Goal: Task Accomplishment & Management: Complete application form

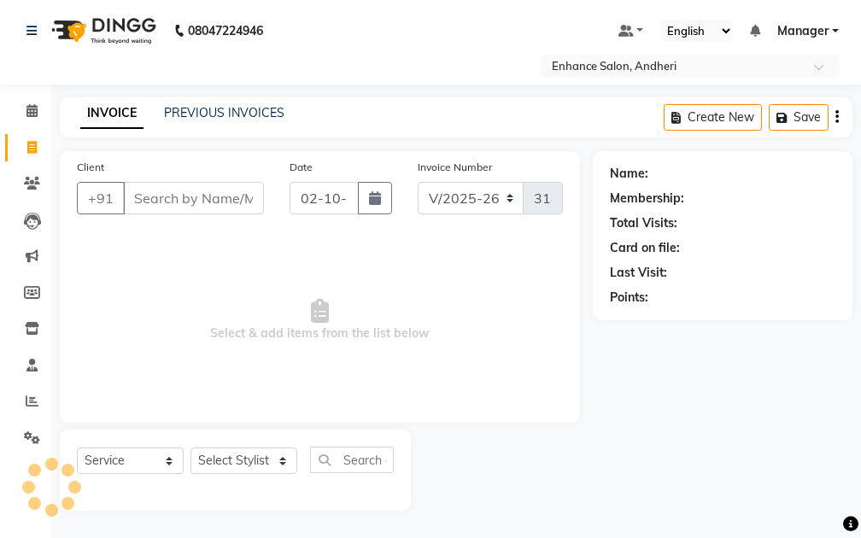
select select "7236"
select select "service"
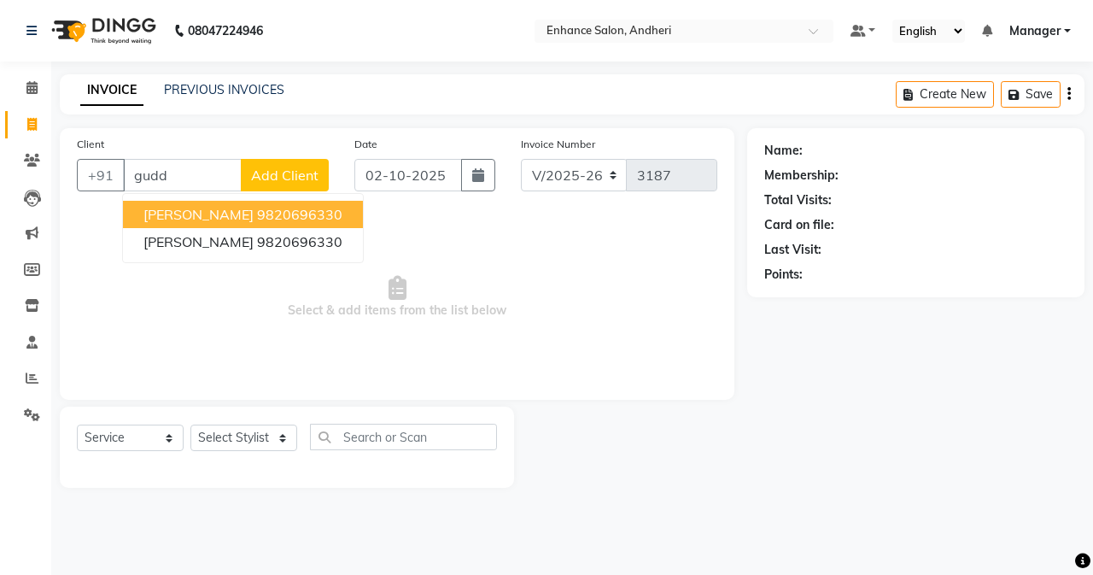
click at [201, 208] on span "[PERSON_NAME]" at bounding box center [199, 214] width 110 height 17
type input "9820696330"
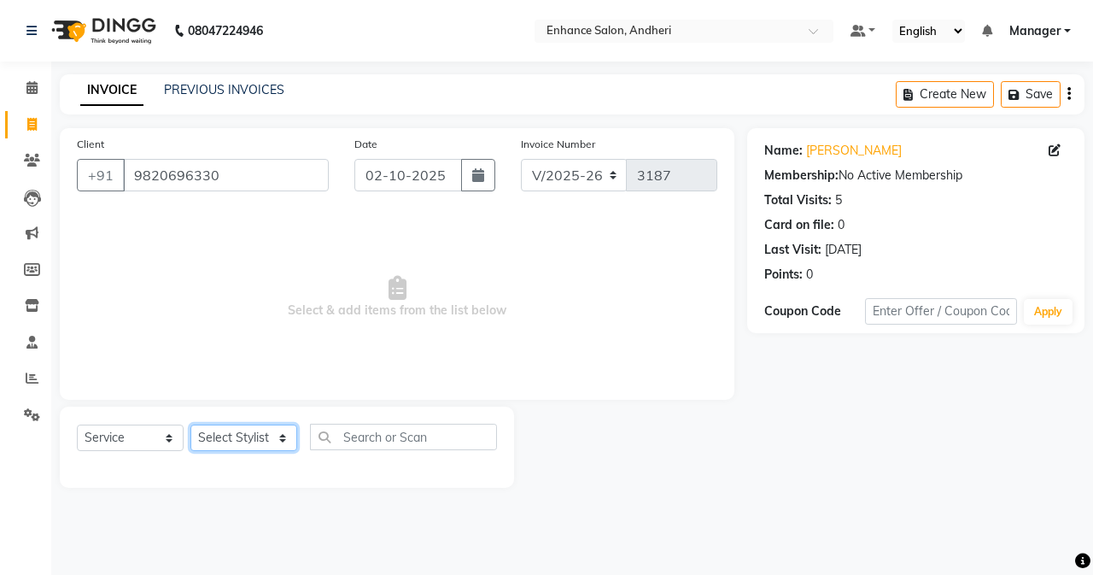
click at [256, 438] on select "Select Stylist Admin [PERSON_NAME] [PERSON_NAME] [PERSON_NAME] Manager [PERSON_…" at bounding box center [244, 438] width 107 height 26
select select "61731"
click at [191, 425] on select "Select Stylist Admin [PERSON_NAME] [PERSON_NAME] [PERSON_NAME] Manager [PERSON_…" at bounding box center [244, 438] width 107 height 26
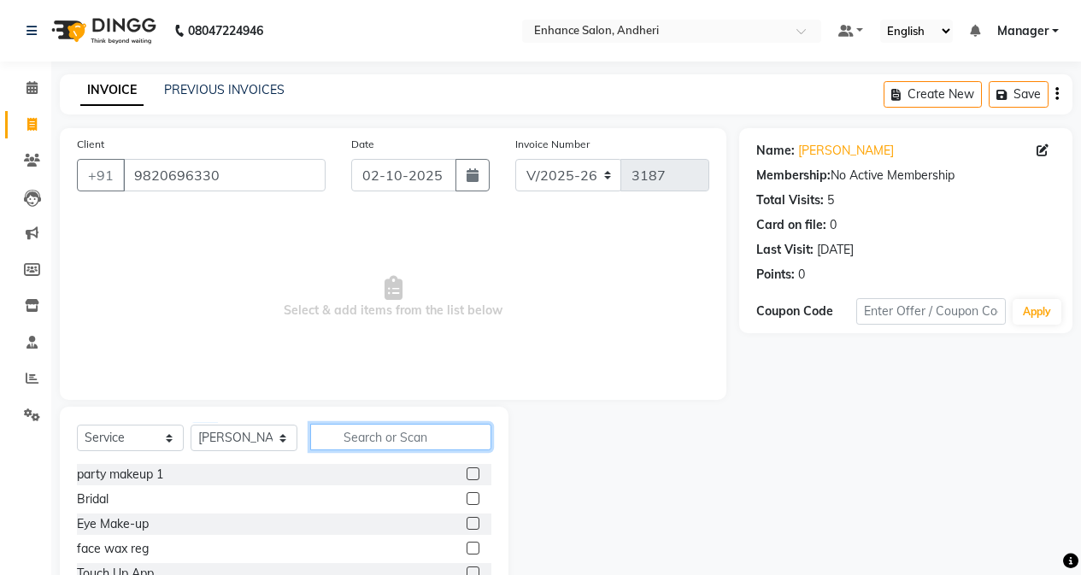
click at [357, 439] on input "text" at bounding box center [400, 437] width 181 height 26
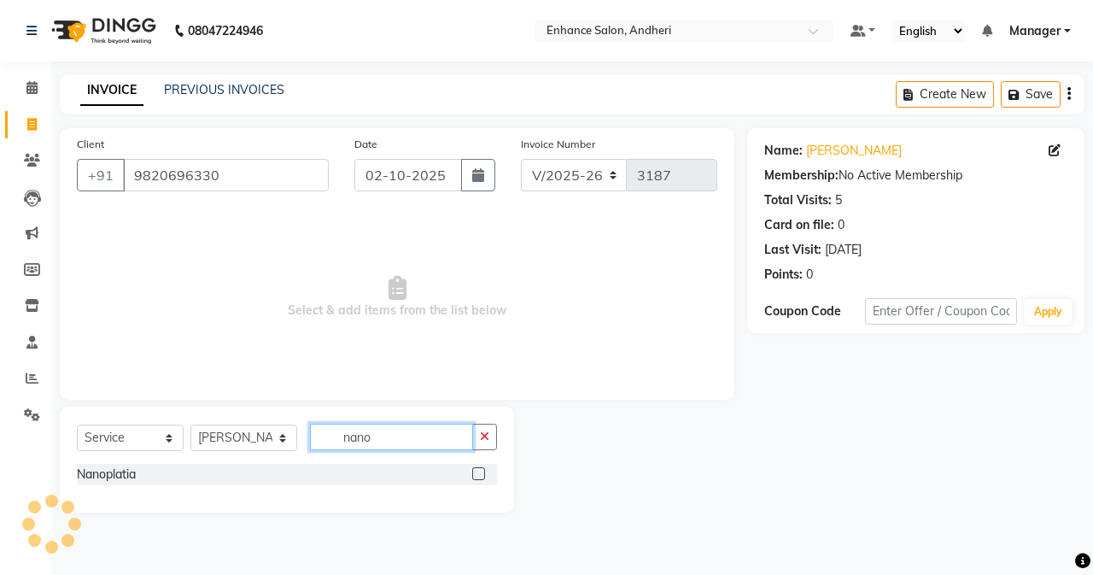
type input "nano"
click at [480, 468] on label at bounding box center [478, 473] width 13 height 13
click at [480, 469] on input "checkbox" at bounding box center [477, 474] width 11 height 11
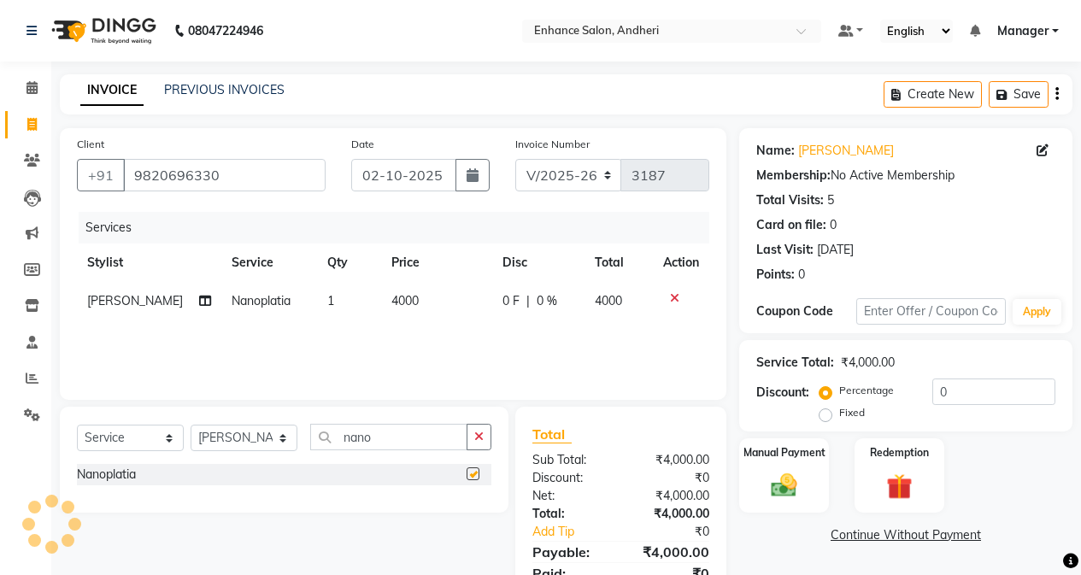
checkbox input "false"
drag, startPoint x: 390, startPoint y: 301, endPoint x: 407, endPoint y: 302, distance: 17.2
click at [391, 301] on span "4000" at bounding box center [404, 300] width 27 height 15
select select "61731"
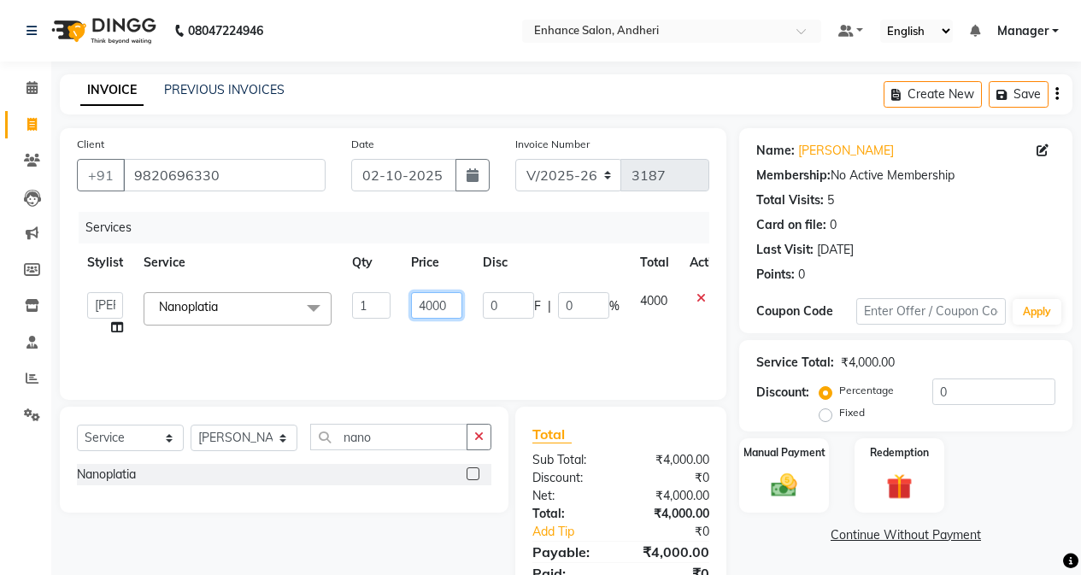
click at [429, 302] on input "4000" at bounding box center [436, 305] width 51 height 26
type input "11000"
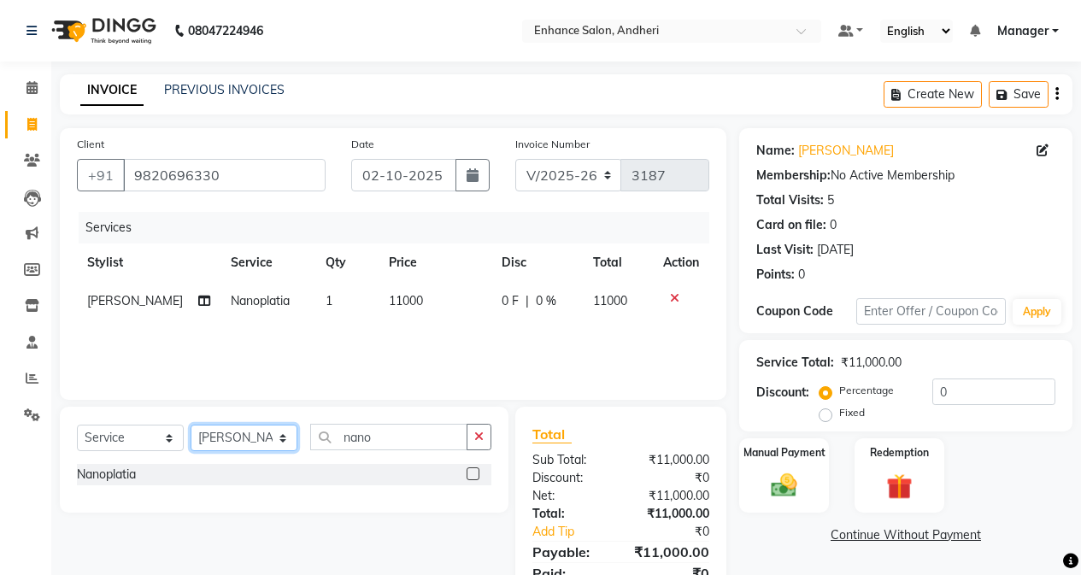
click at [272, 440] on select "Select Stylist Admin [PERSON_NAME] [PERSON_NAME] [PERSON_NAME] Manager [PERSON_…" at bounding box center [244, 438] width 107 height 26
select select "61736"
click at [191, 425] on select "Select Stylist Admin [PERSON_NAME] [PERSON_NAME] [PERSON_NAME] Manager [PERSON_…" at bounding box center [244, 438] width 107 height 26
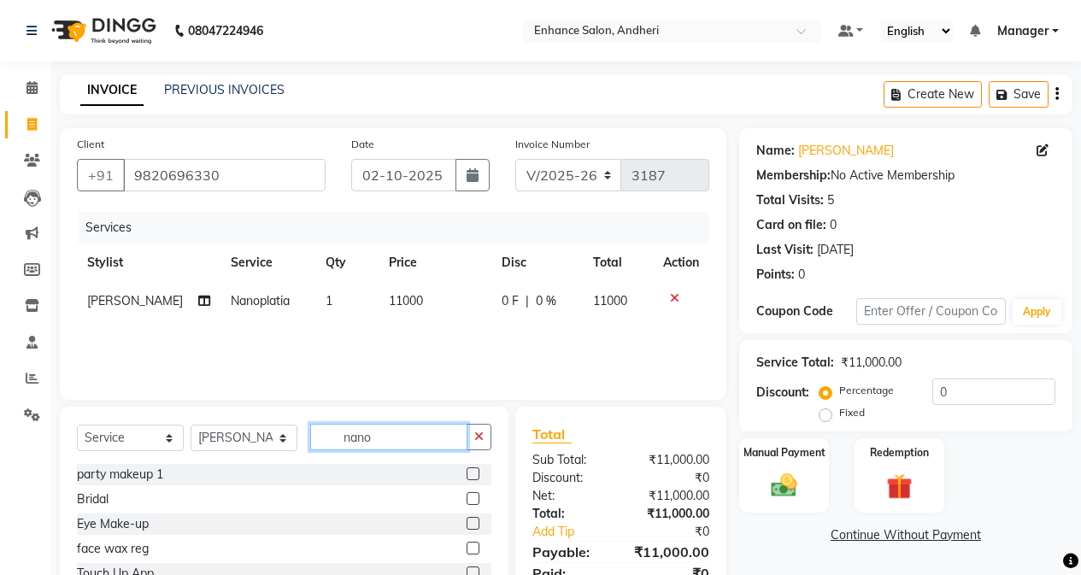
click at [390, 439] on input "nano" at bounding box center [388, 437] width 157 height 26
type input "n"
type input "ped"
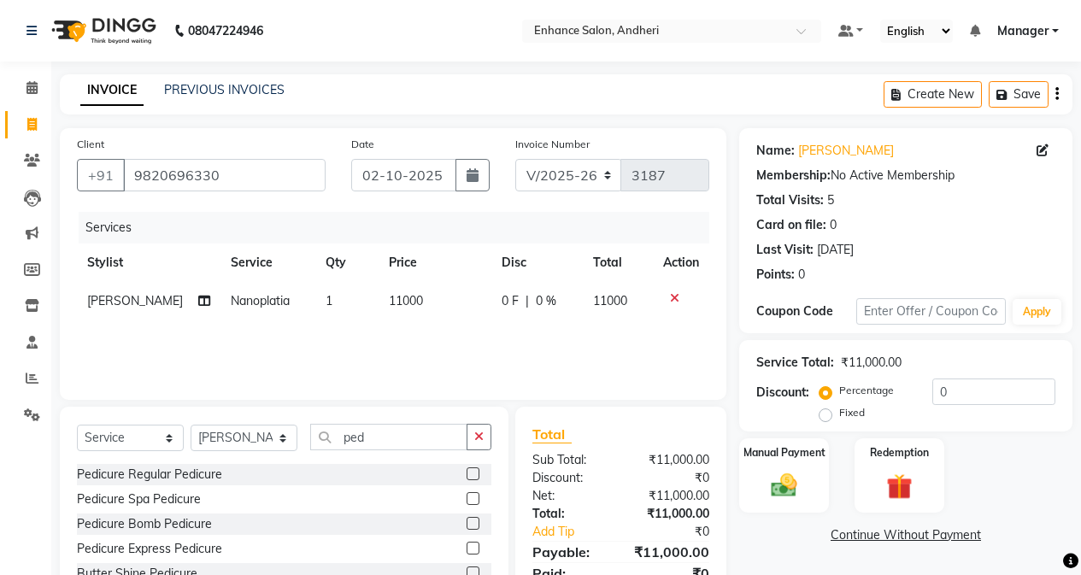
click at [478, 472] on label at bounding box center [472, 473] width 13 height 13
click at [478, 472] on input "checkbox" at bounding box center [471, 474] width 11 height 11
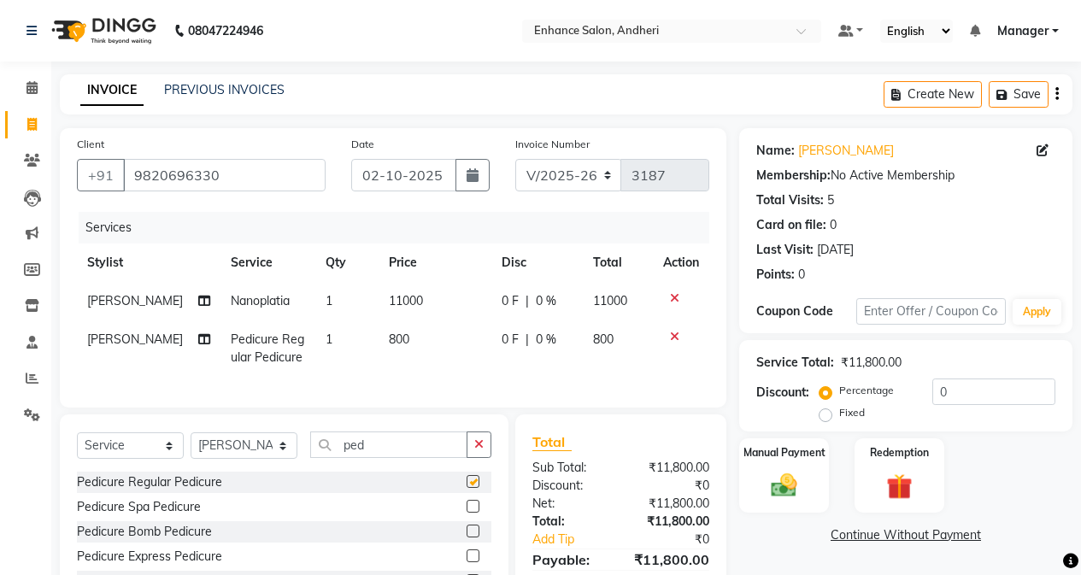
checkbox input "false"
click at [860, 388] on input "0" at bounding box center [993, 391] width 123 height 26
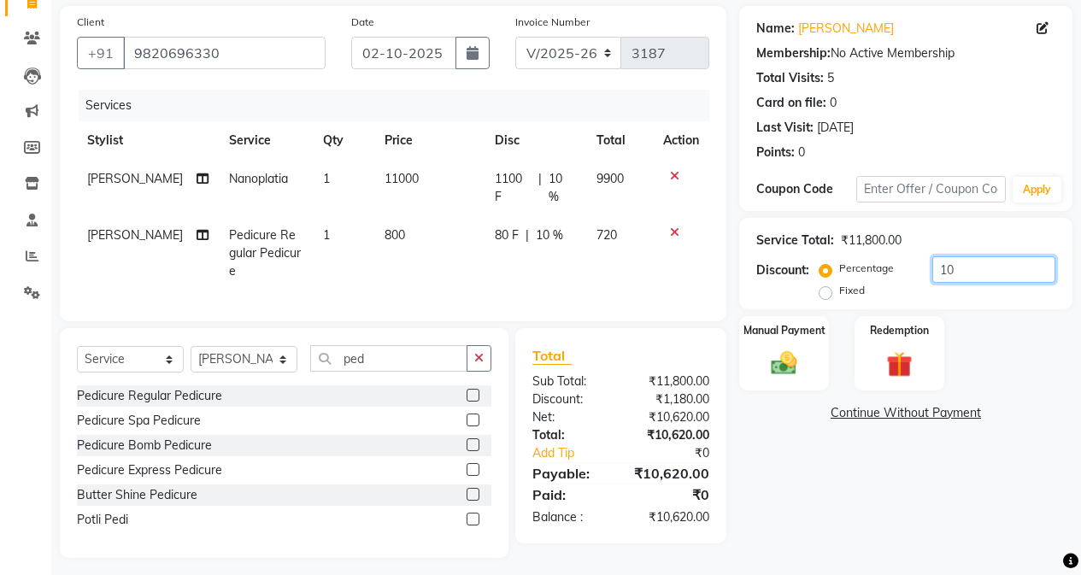
scroll to position [126, 0]
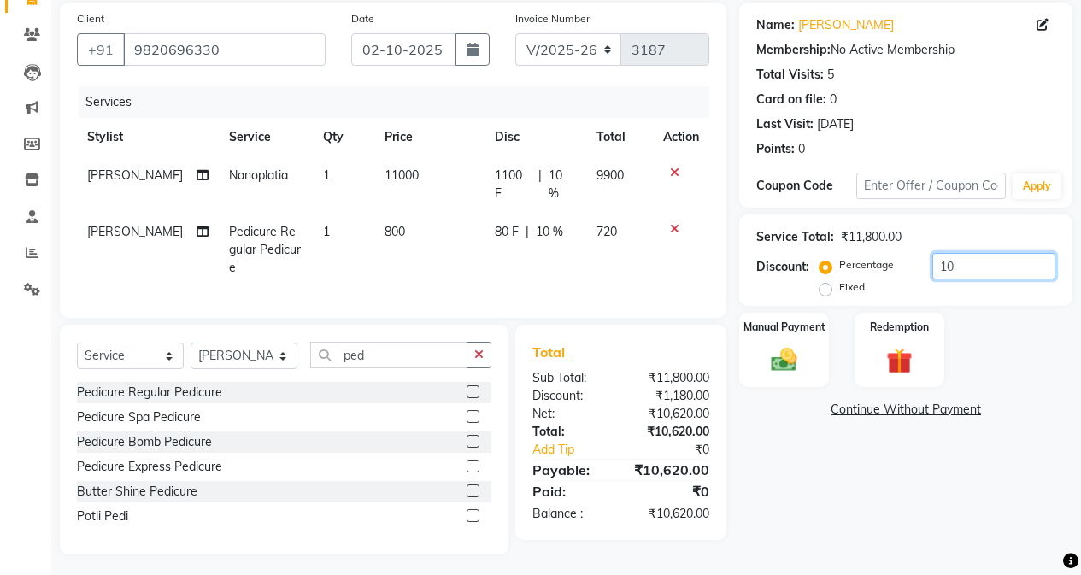
type input "10"
click at [796, 494] on div "Name: [PERSON_NAME] Membership: No Active Membership Total Visits: 5 Card on fi…" at bounding box center [912, 279] width 346 height 552
drag, startPoint x: 252, startPoint y: 355, endPoint x: 255, endPoint y: 339, distance: 16.4
click at [252, 355] on select "Select Stylist Admin [PERSON_NAME] [PERSON_NAME] [PERSON_NAME] Manager [PERSON_…" at bounding box center [244, 356] width 107 height 26
select select "61775"
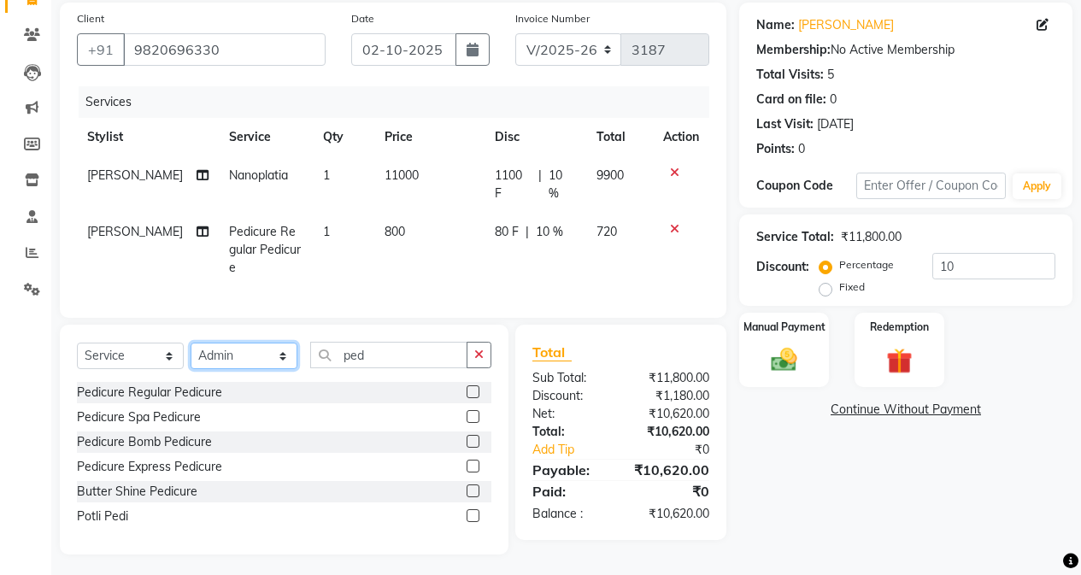
click at [191, 343] on select "Select Stylist Admin [PERSON_NAME] [PERSON_NAME] [PERSON_NAME] Manager [PERSON_…" at bounding box center [244, 356] width 107 height 26
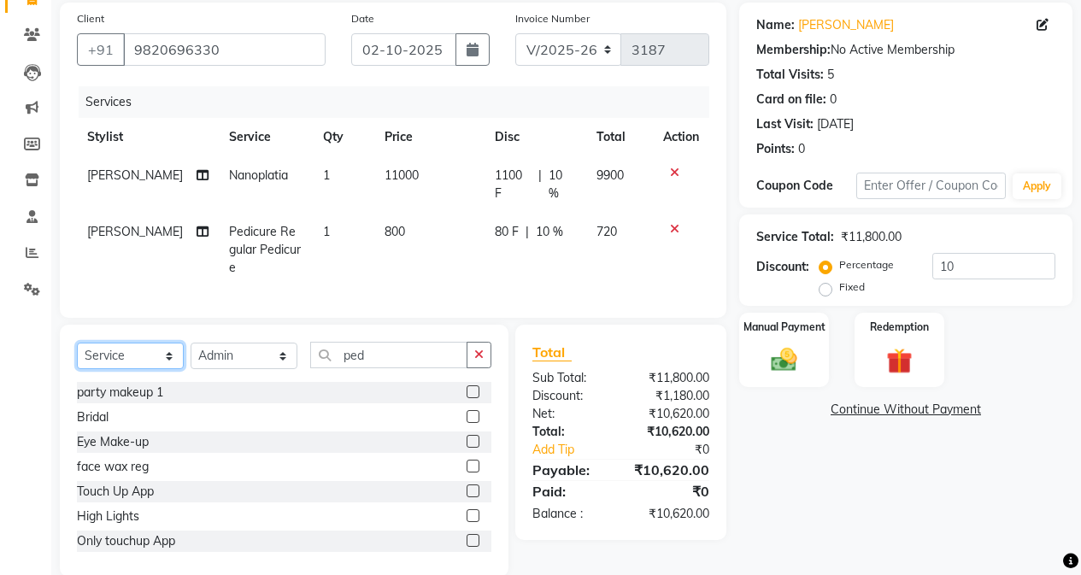
click at [151, 355] on select "Select Service Product Membership Package Voucher Prepaid Gift Card" at bounding box center [130, 356] width 107 height 26
select select "product"
click at [77, 343] on select "Select Service Product Membership Package Voucher Prepaid Gift Card" at bounding box center [130, 356] width 107 height 26
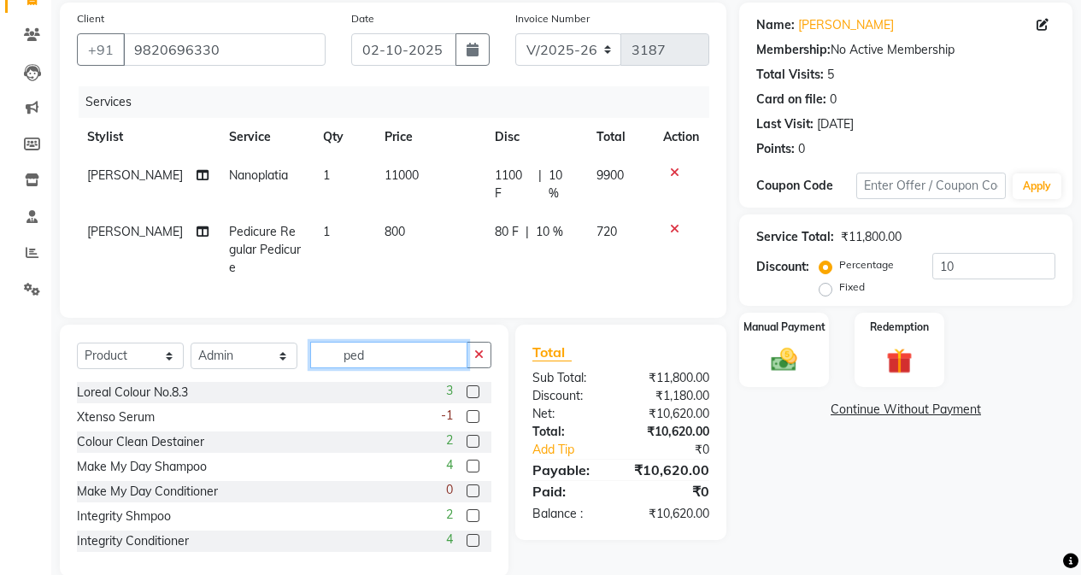
click at [369, 355] on input "ped" at bounding box center [388, 355] width 157 height 26
type input "p"
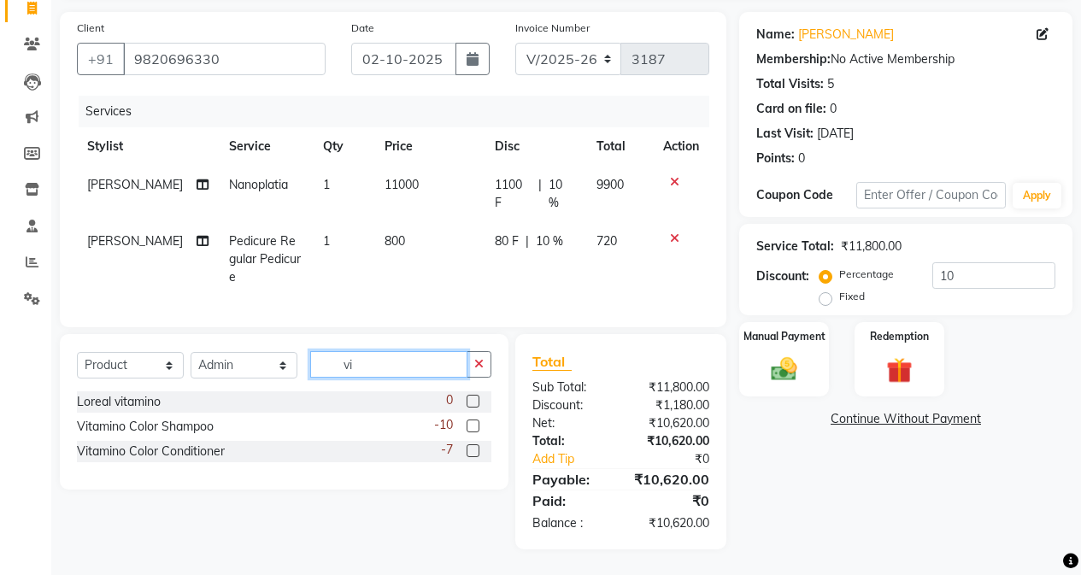
scroll to position [111, 0]
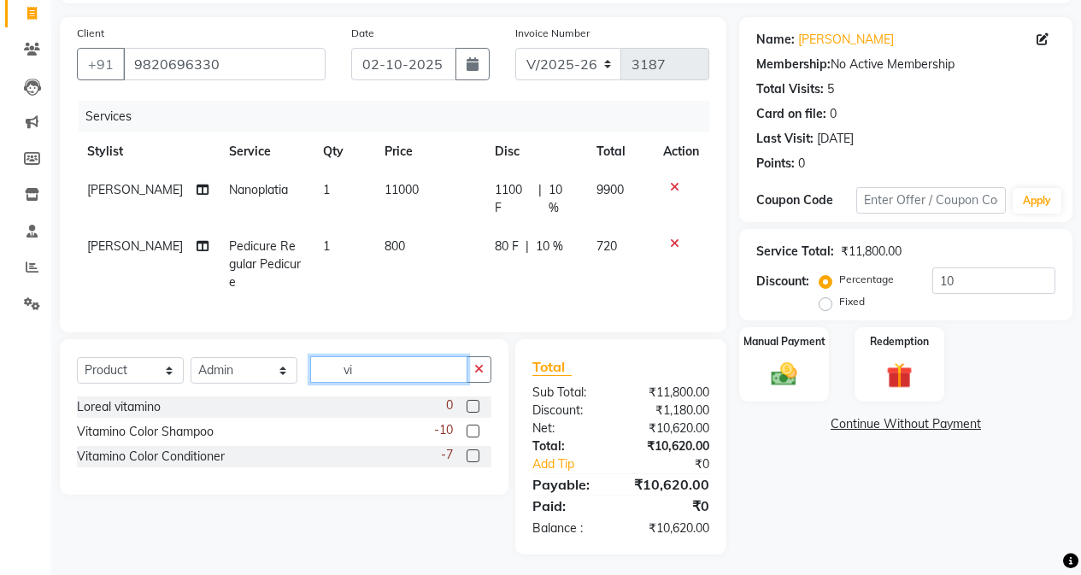
type input "vi"
click at [477, 425] on label at bounding box center [472, 431] width 13 height 13
click at [477, 426] on input "checkbox" at bounding box center [471, 431] width 11 height 11
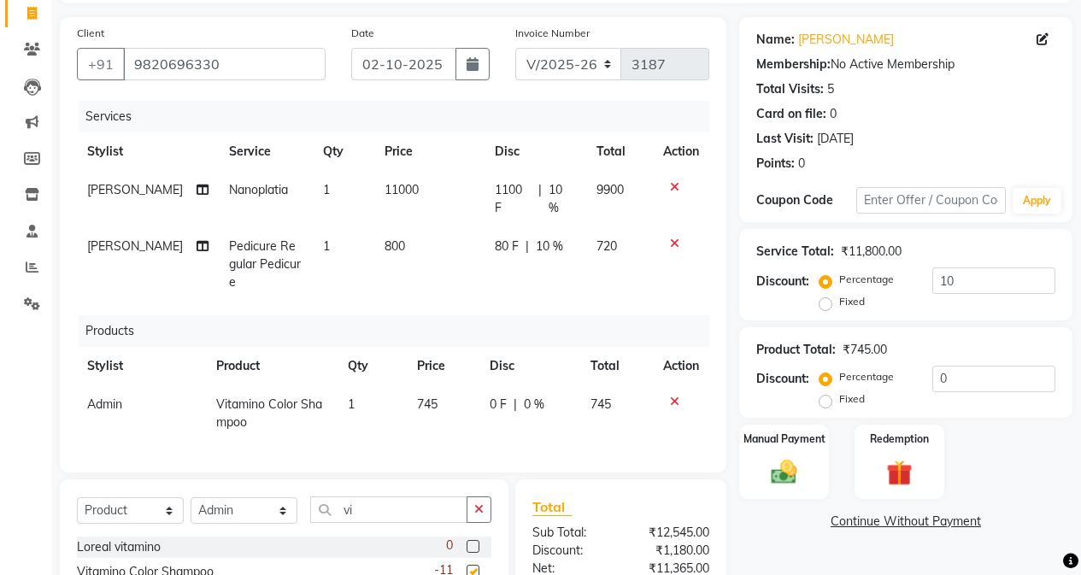
checkbox input "false"
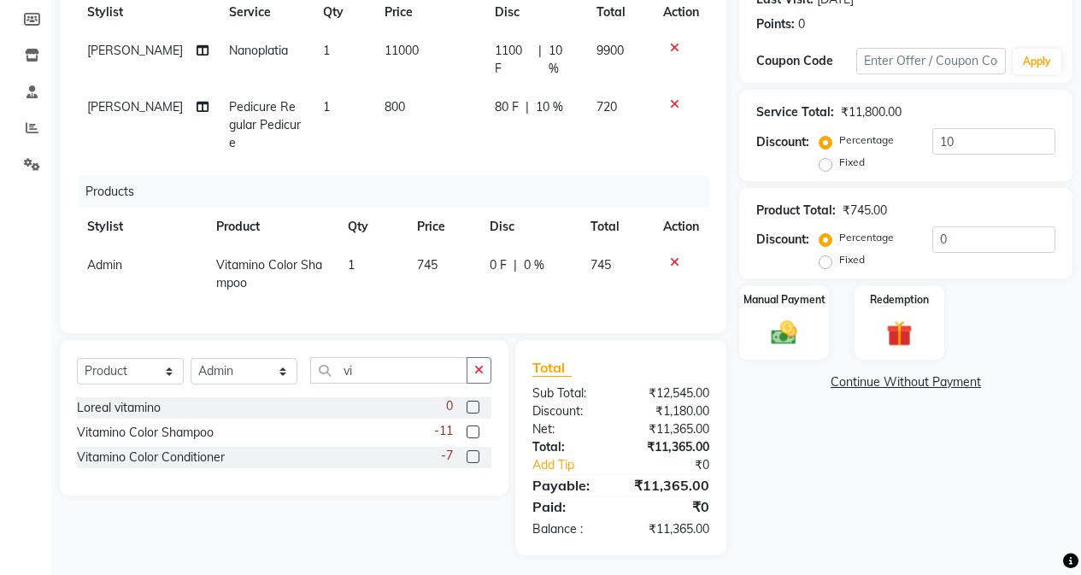
scroll to position [251, 0]
click at [475, 454] on label at bounding box center [472, 455] width 13 height 13
click at [475, 454] on input "checkbox" at bounding box center [471, 456] width 11 height 11
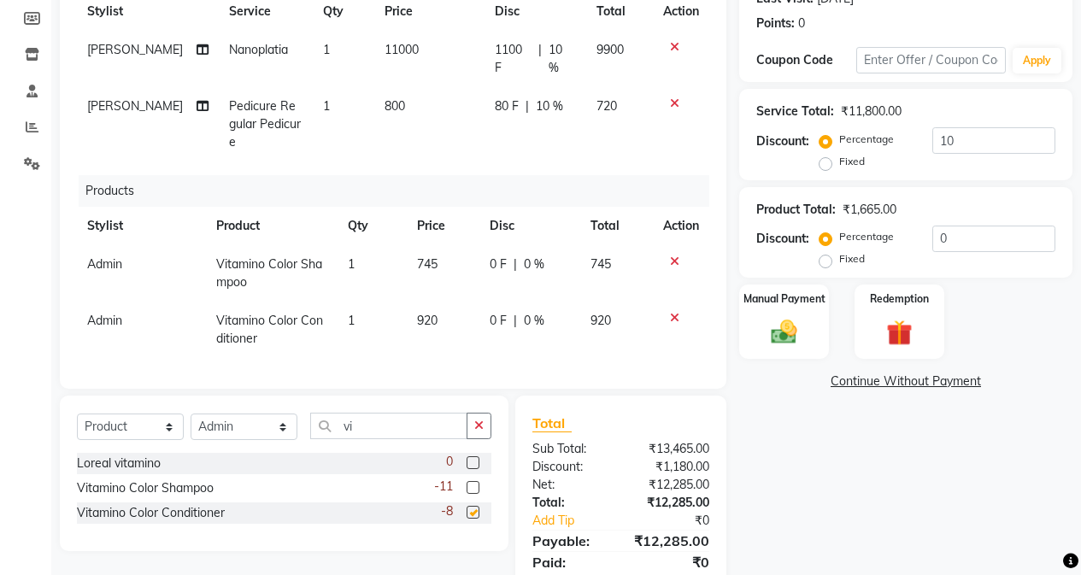
checkbox input "false"
click at [416, 404] on div "Select Service Product Membership Package Voucher Prepaid Gift Card Select Styl…" at bounding box center [284, 473] width 448 height 155
click at [418, 413] on input "vi" at bounding box center [388, 426] width 157 height 26
type input "v"
type input "s"
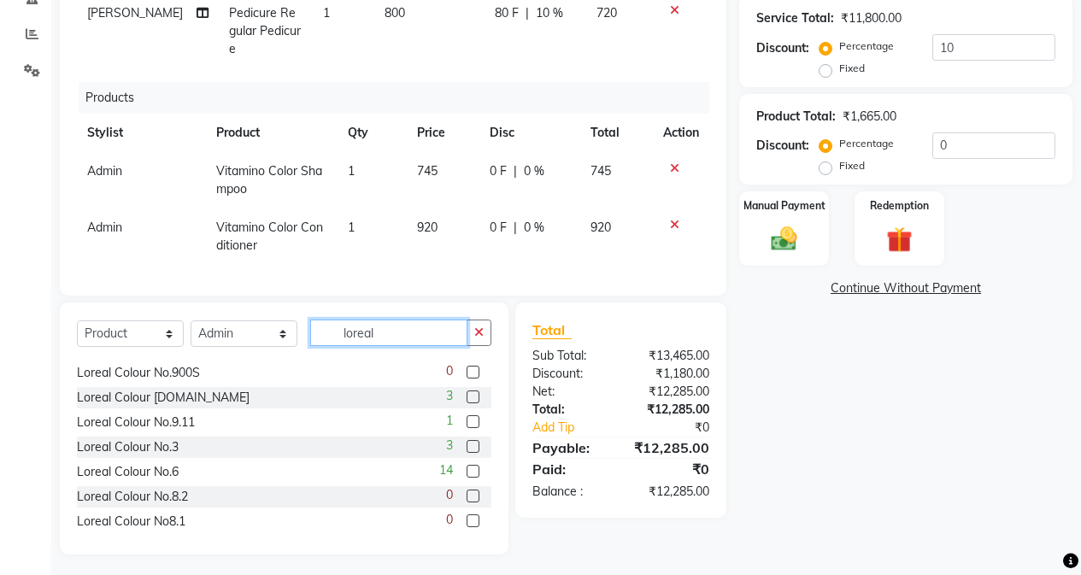
scroll to position [1068, 0]
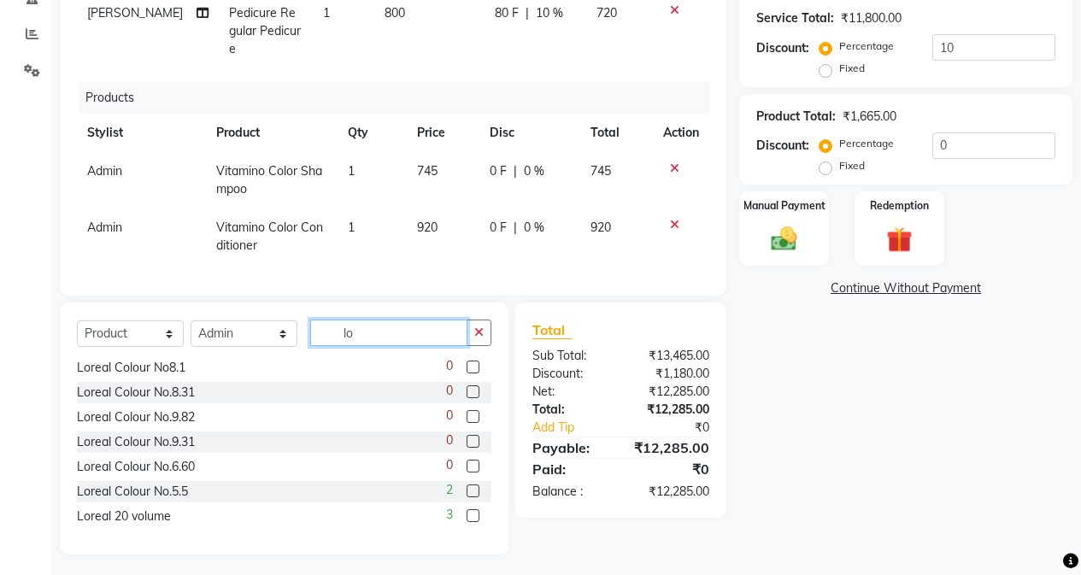
type input "l"
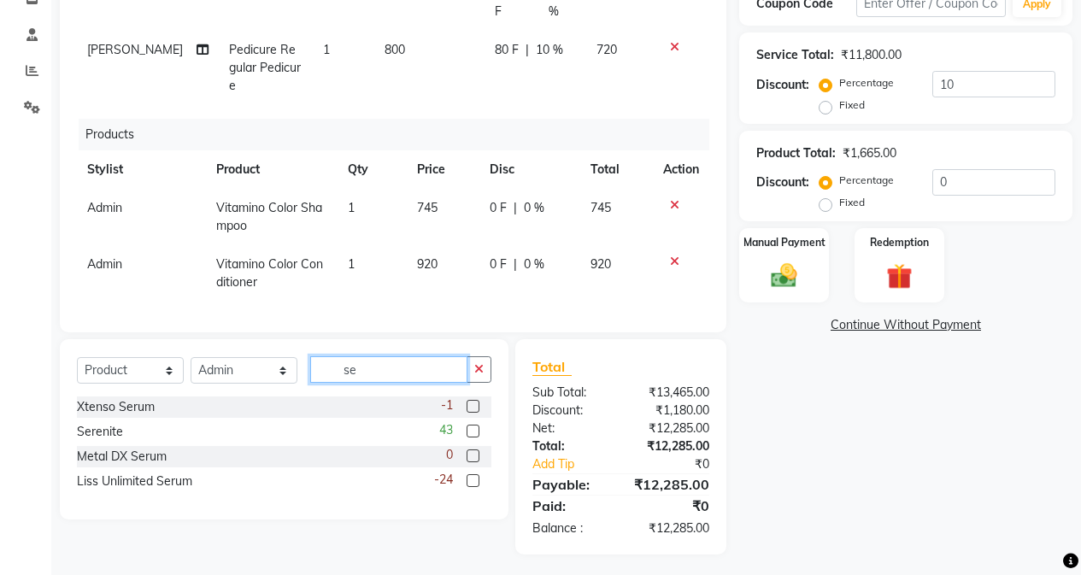
type input "se"
click at [468, 400] on label at bounding box center [472, 406] width 13 height 13
click at [468, 402] on input "checkbox" at bounding box center [471, 407] width 11 height 11
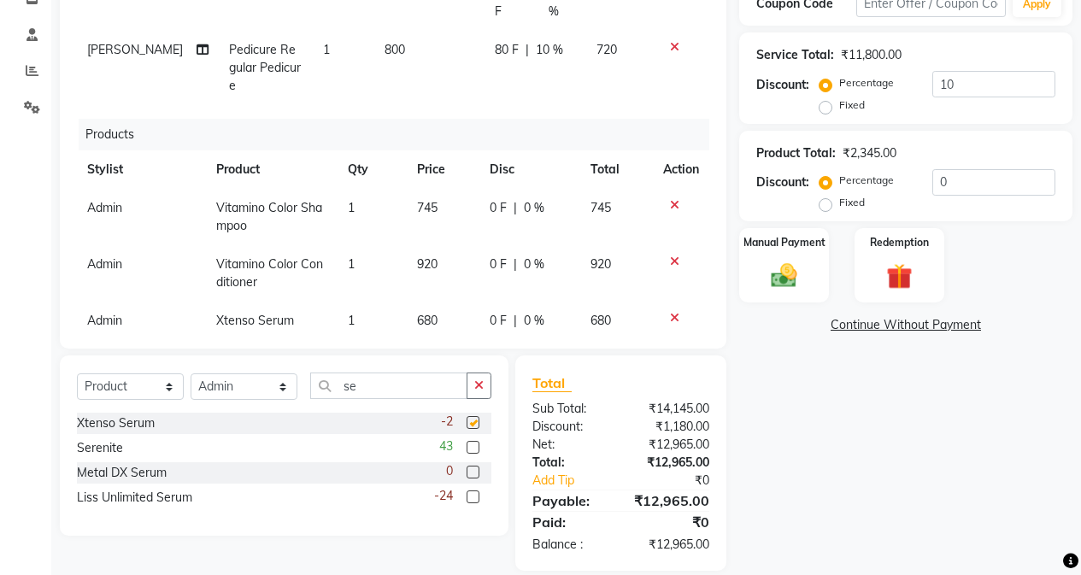
checkbox input "false"
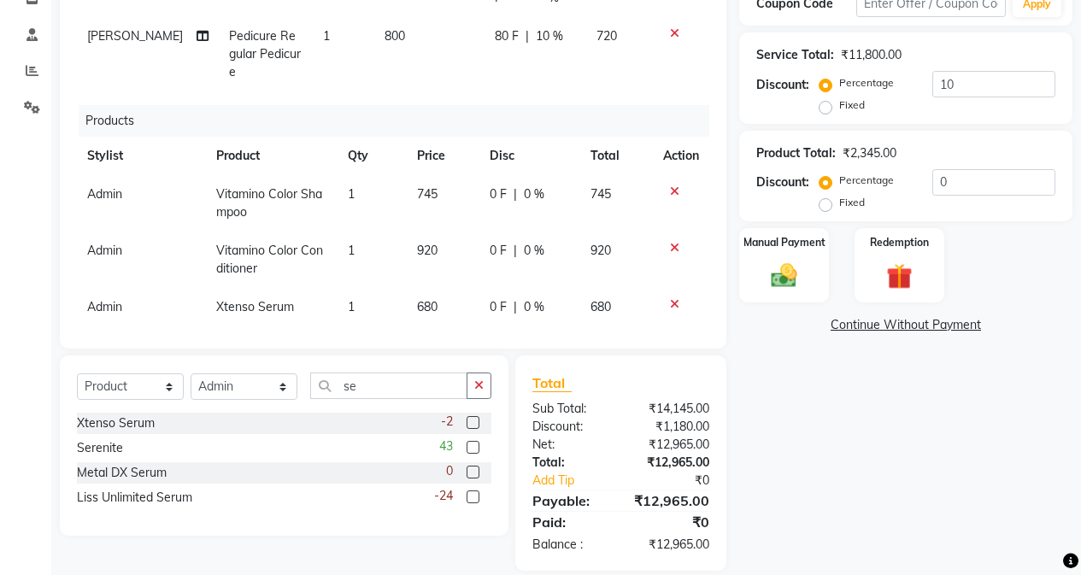
scroll to position [17, 0]
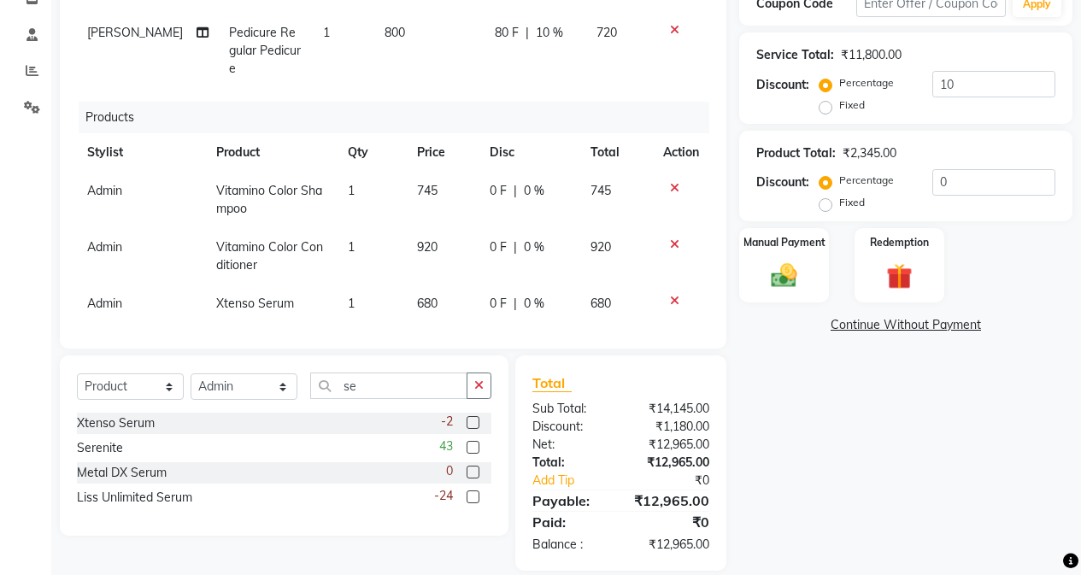
click at [455, 284] on td "680" at bounding box center [443, 303] width 72 height 38
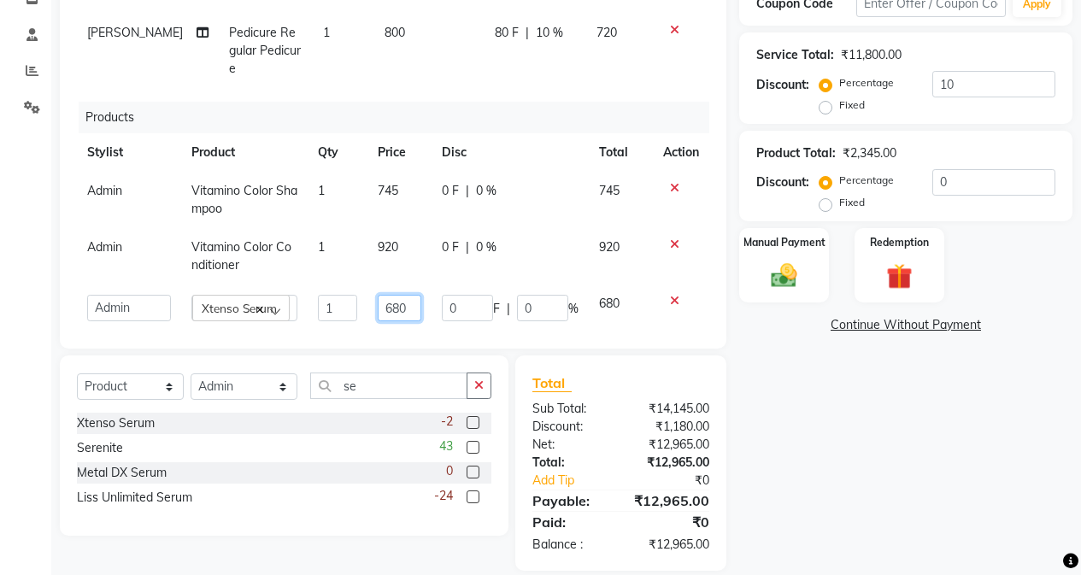
click at [395, 295] on input "680" at bounding box center [400, 308] width 44 height 26
type input "6"
type input "1200"
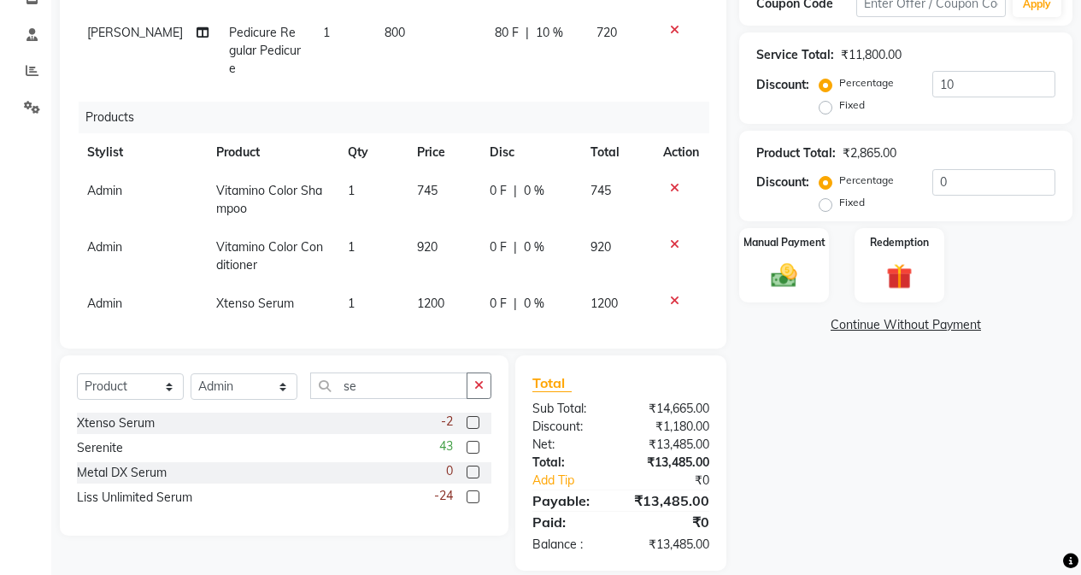
click at [407, 183] on td "745" at bounding box center [443, 200] width 72 height 56
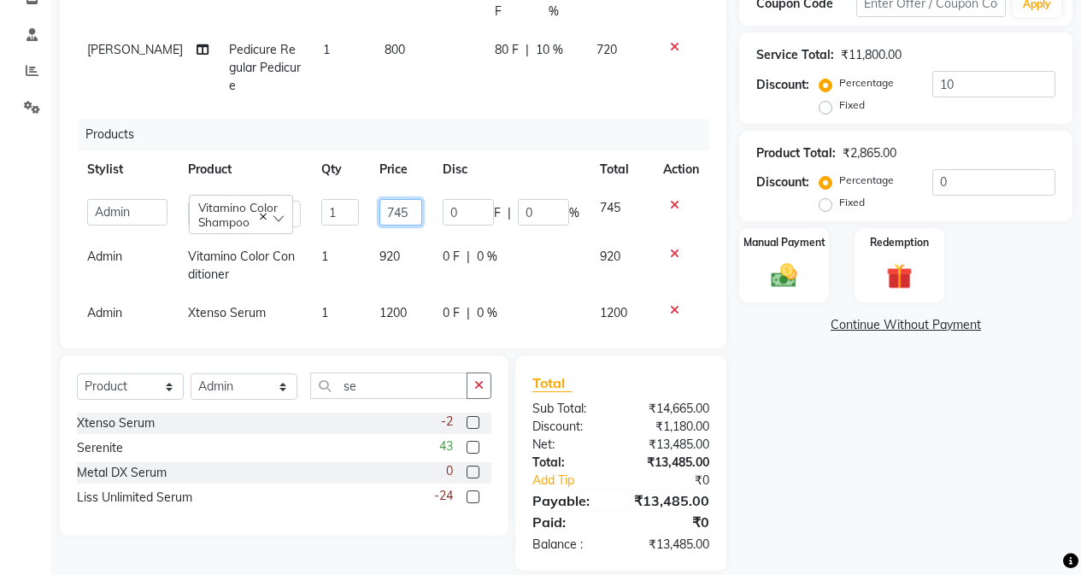
click at [402, 199] on input "745" at bounding box center [400, 212] width 43 height 26
click at [409, 199] on input "745" at bounding box center [400, 212] width 43 height 26
type input "7"
type input "1490"
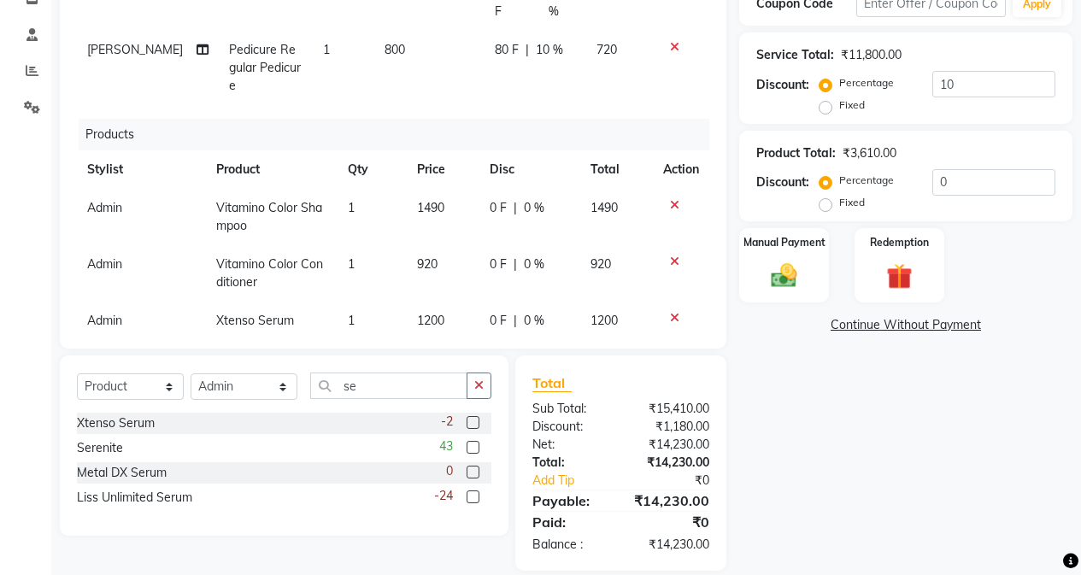
click at [407, 246] on td "920" at bounding box center [443, 273] width 72 height 56
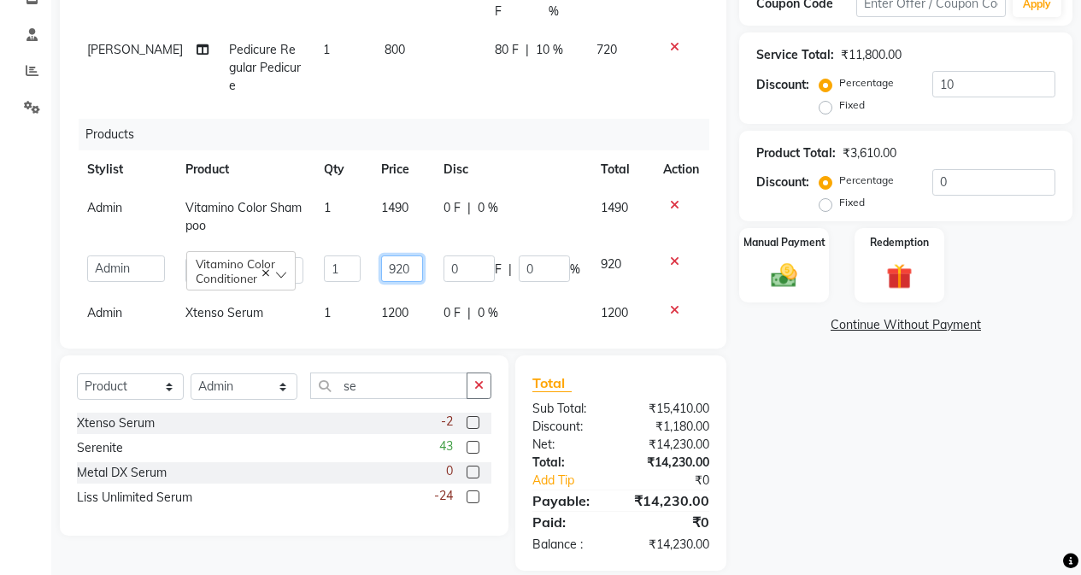
click at [416, 255] on input "920" at bounding box center [402, 268] width 42 height 26
type input "9"
type input "1600"
click at [825, 443] on div "Name: [PERSON_NAME] Membership: No Active Membership Total Visits: 5 Card on fi…" at bounding box center [912, 196] width 346 height 750
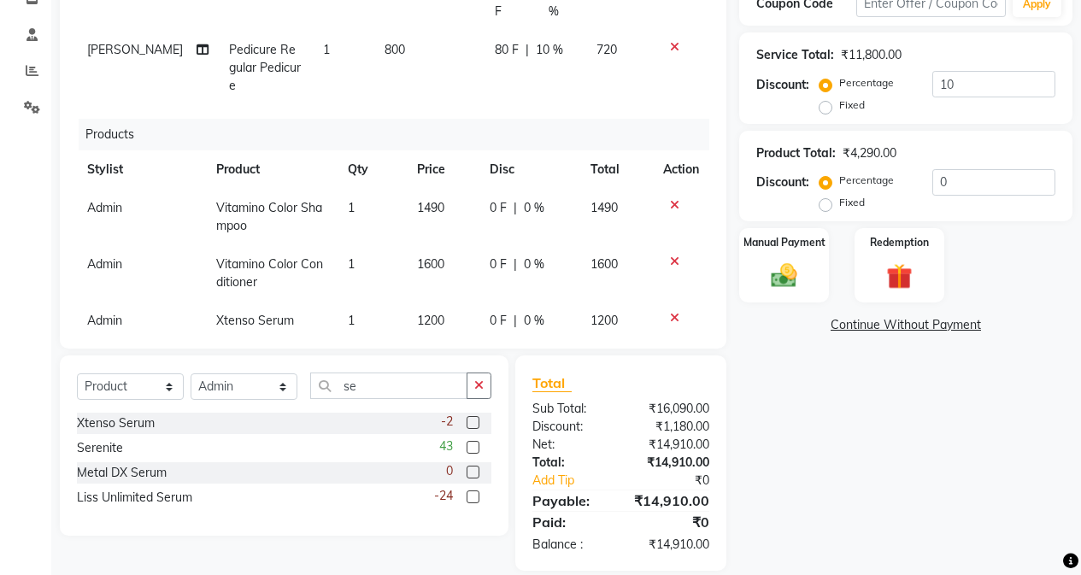
scroll to position [329, 0]
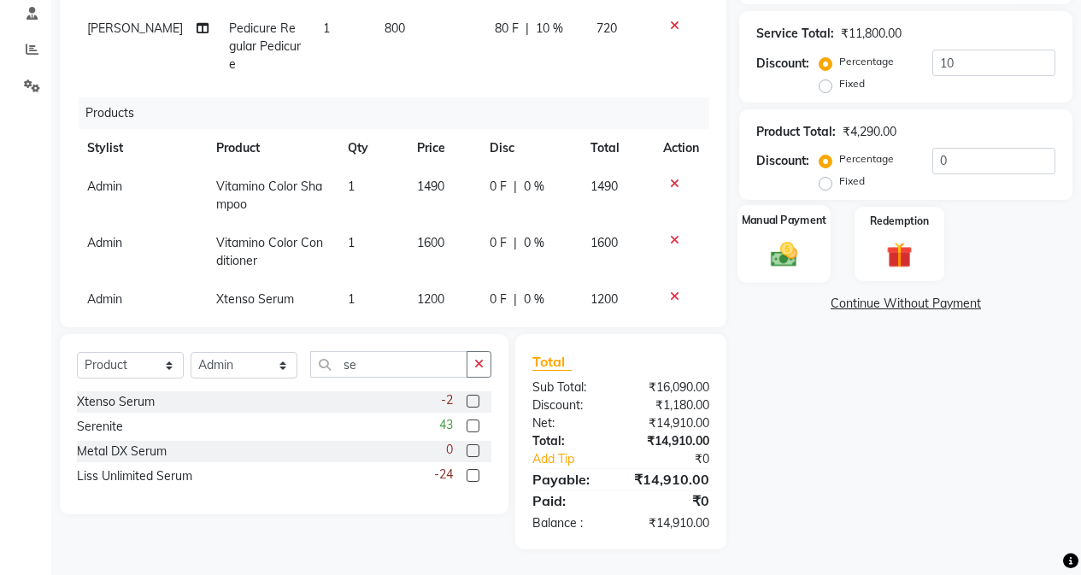
drag, startPoint x: 775, startPoint y: 241, endPoint x: 818, endPoint y: 275, distance: 55.4
click at [777, 243] on img at bounding box center [784, 254] width 44 height 31
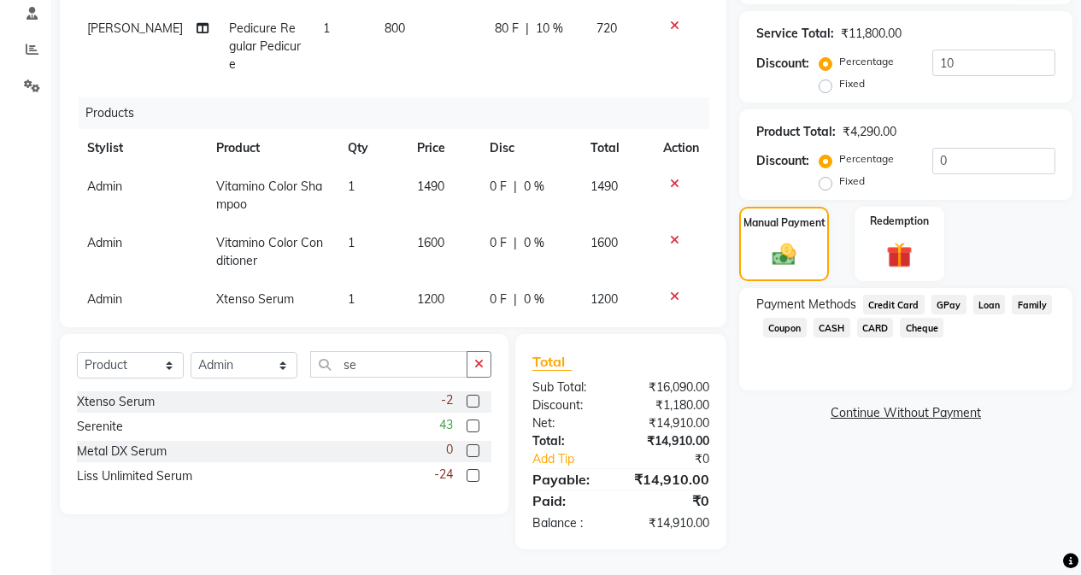
click at [860, 323] on span "CARD" at bounding box center [875, 328] width 37 height 20
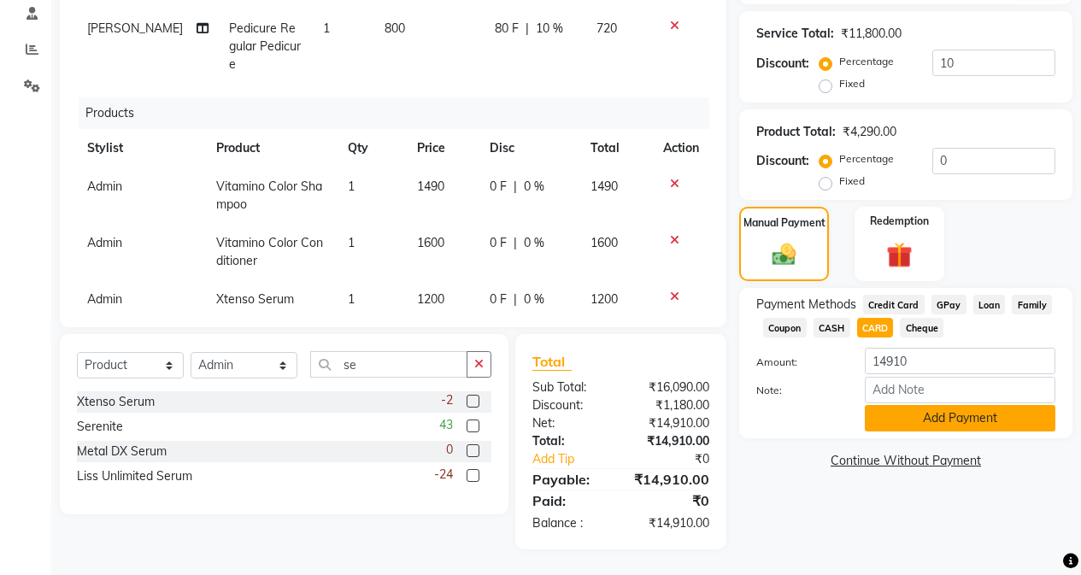
click at [860, 420] on button "Add Payment" at bounding box center [960, 418] width 191 height 26
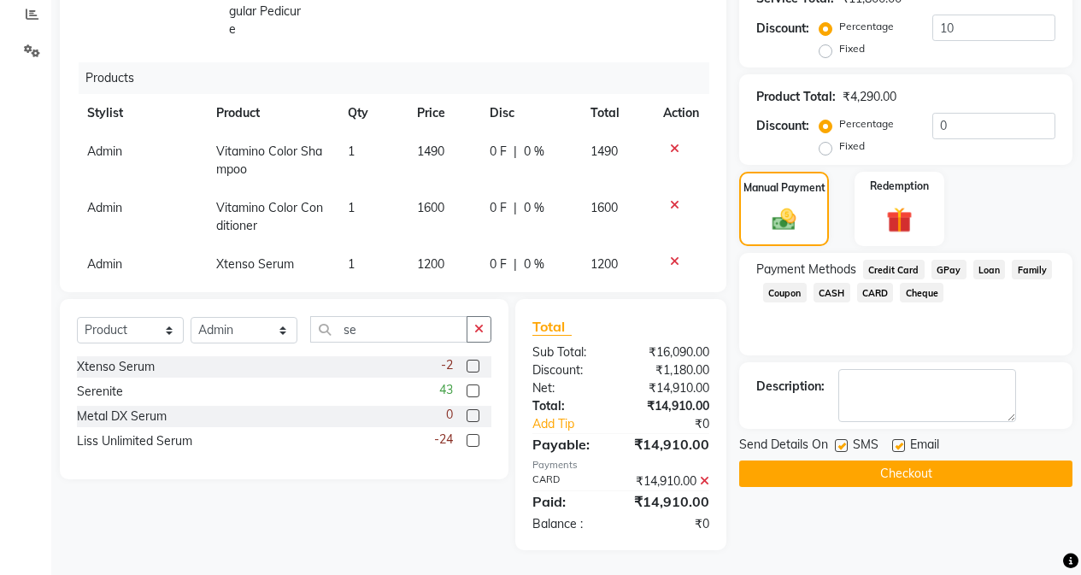
scroll to position [383, 0]
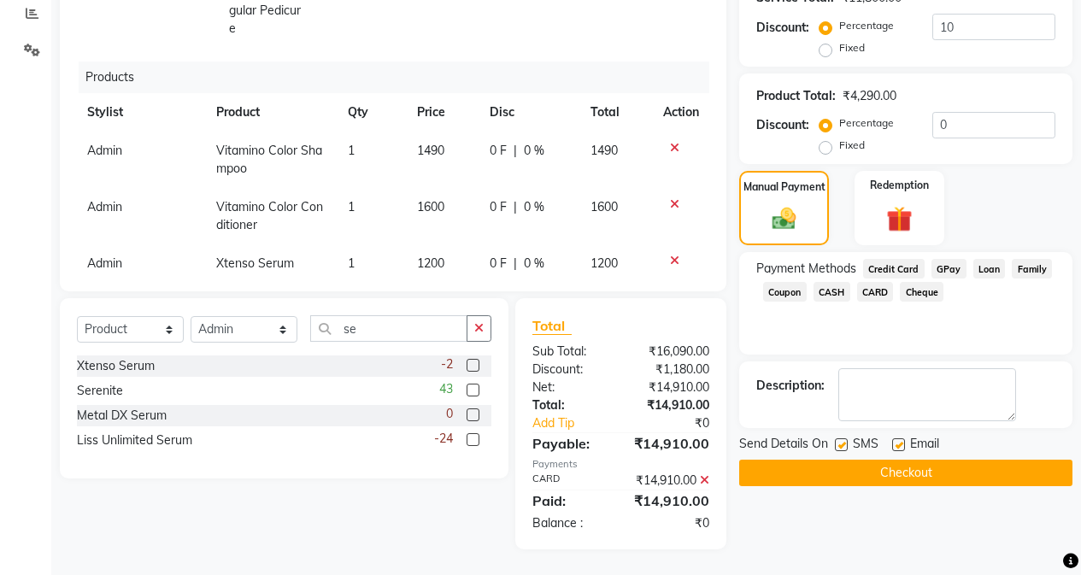
click at [860, 466] on button "Checkout" at bounding box center [905, 473] width 333 height 26
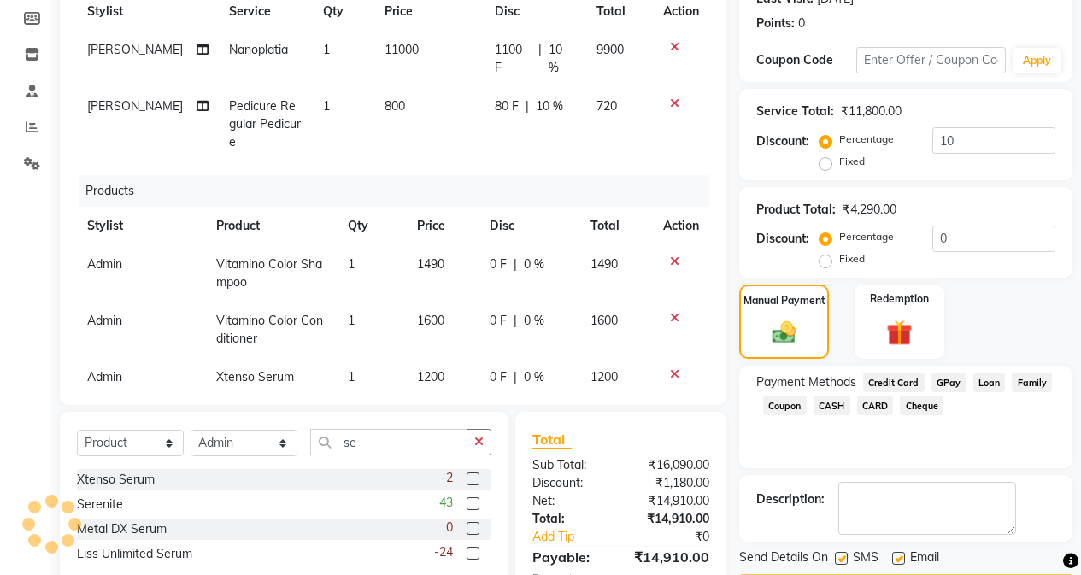
scroll to position [41, 0]
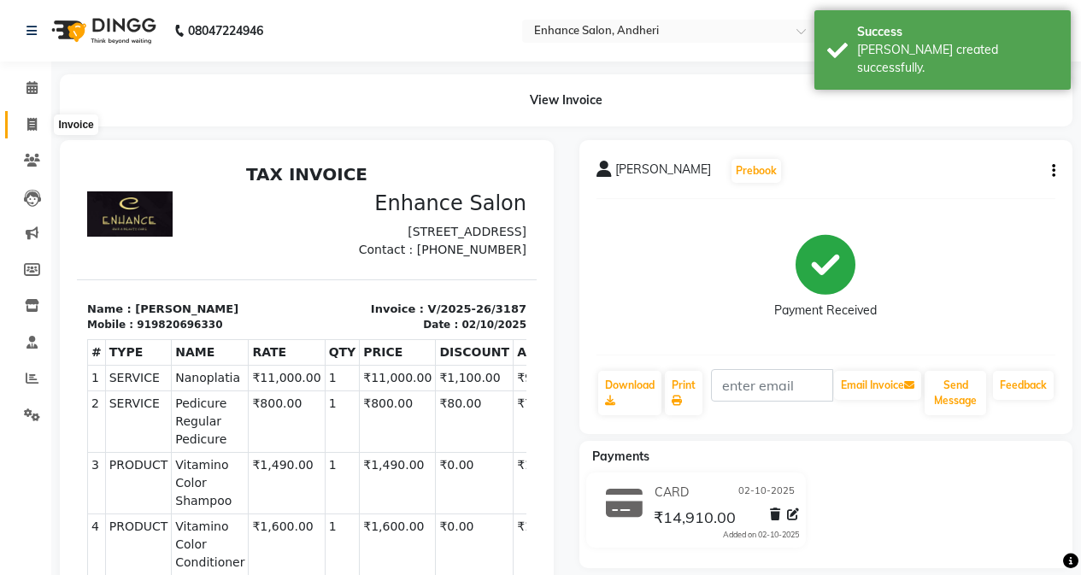
drag, startPoint x: 34, startPoint y: 117, endPoint x: 670, endPoint y: 2, distance: 646.0
click at [34, 118] on icon at bounding box center [31, 124] width 9 height 13
select select "service"
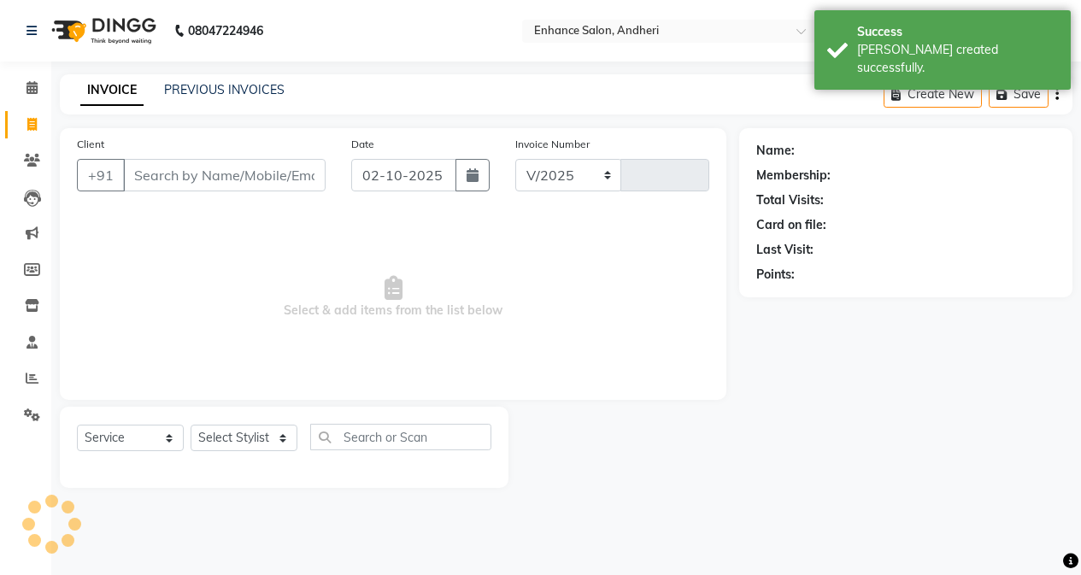
select select "7236"
type input "3188"
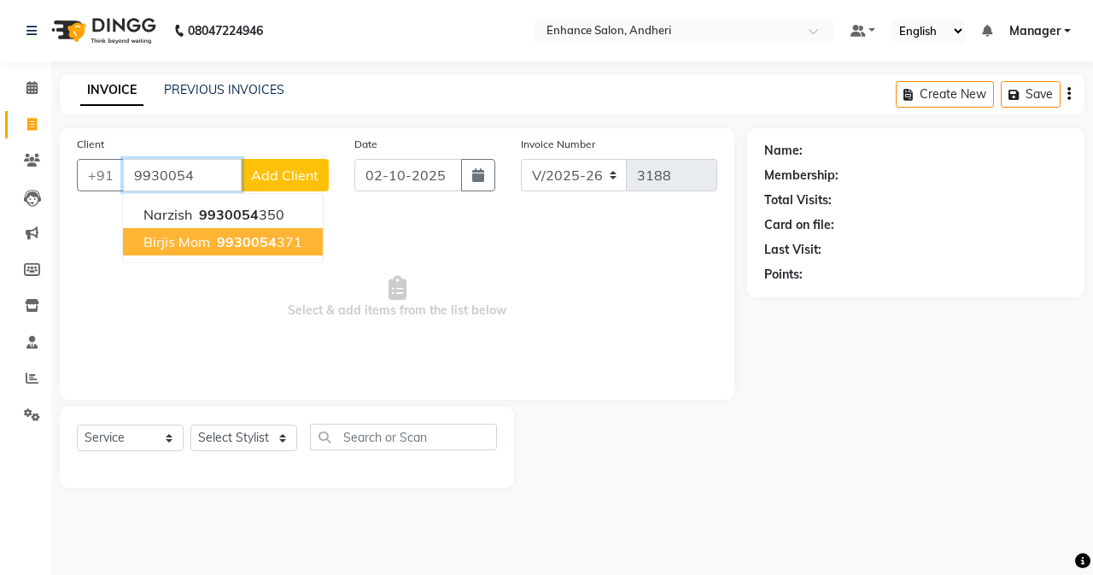
click at [208, 243] on span "Birjis Mom" at bounding box center [177, 241] width 67 height 17
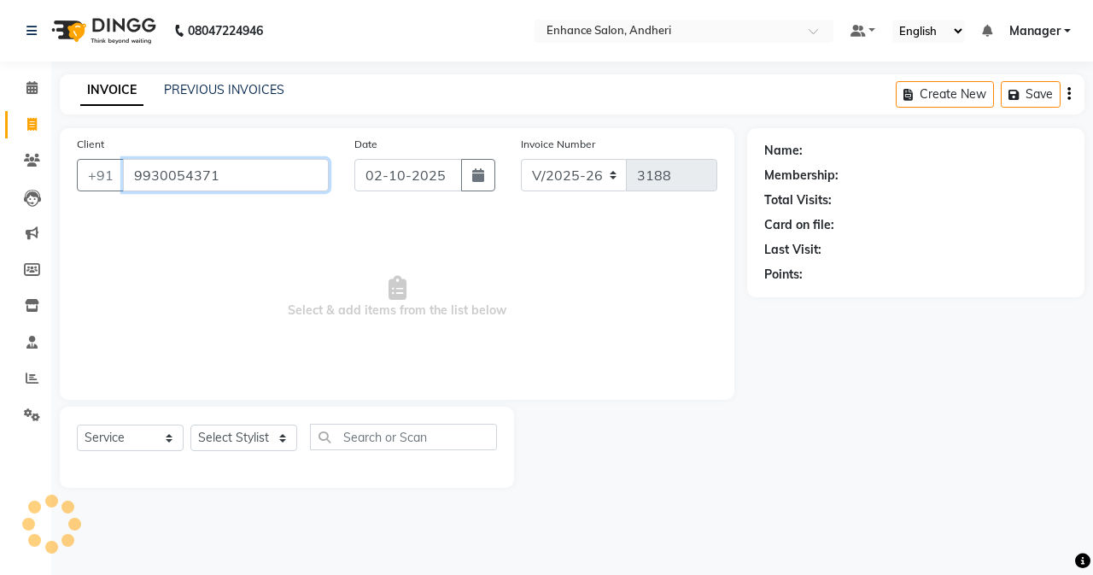
type input "9930054371"
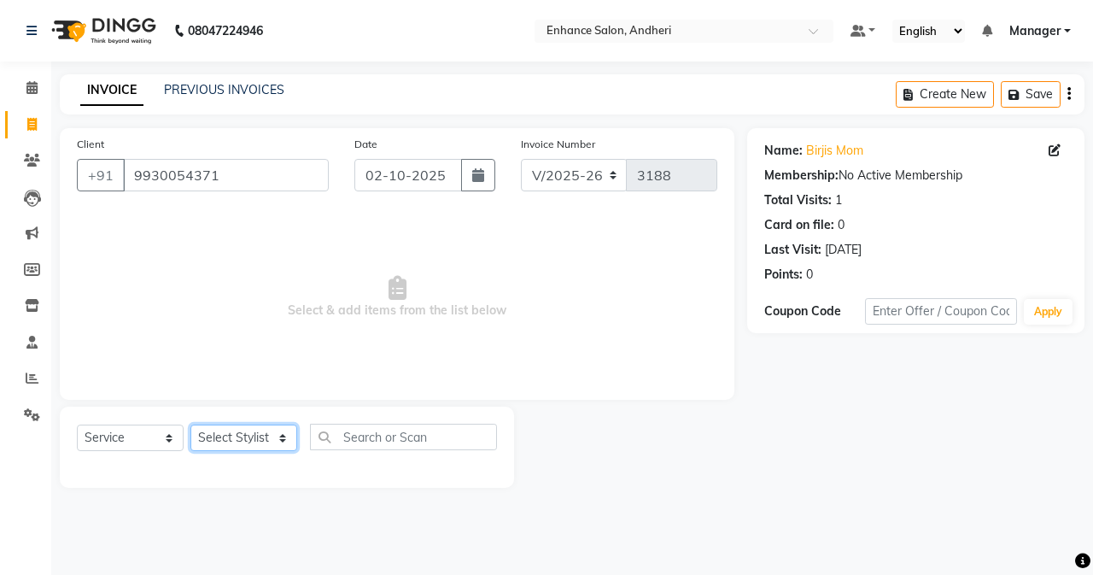
click at [243, 431] on select "Select Stylist Admin [PERSON_NAME] [PERSON_NAME] [PERSON_NAME] Manager [PERSON_…" at bounding box center [244, 438] width 107 height 26
select select "61732"
click at [191, 425] on select "Select Stylist Admin [PERSON_NAME] [PERSON_NAME] [PERSON_NAME] Manager [PERSON_…" at bounding box center [244, 438] width 107 height 26
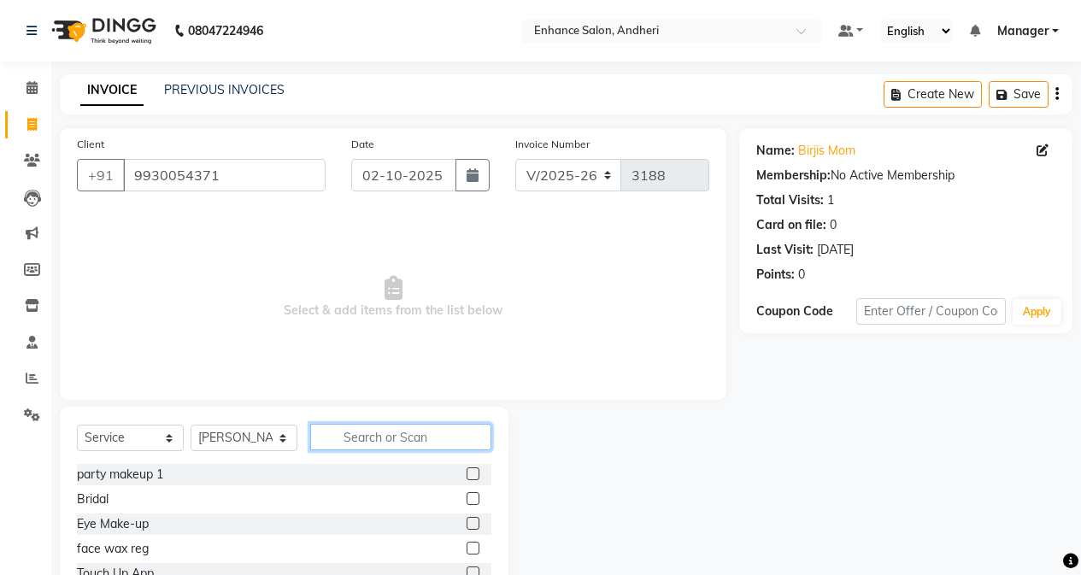
click at [341, 429] on input "text" at bounding box center [400, 437] width 181 height 26
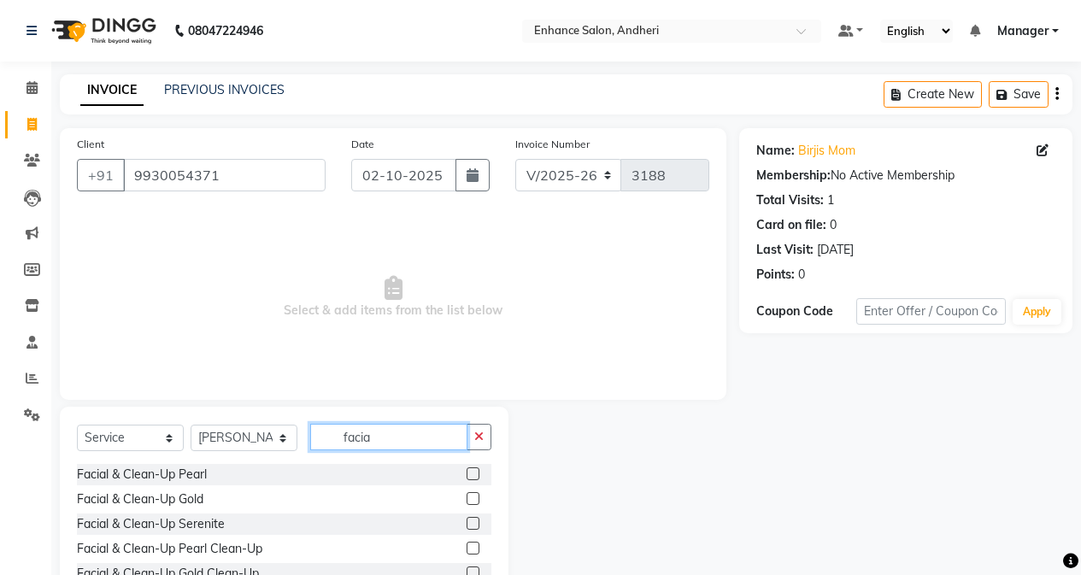
type input "facia"
click at [466, 526] on label at bounding box center [472, 523] width 13 height 13
click at [466, 526] on input "checkbox" at bounding box center [471, 524] width 11 height 11
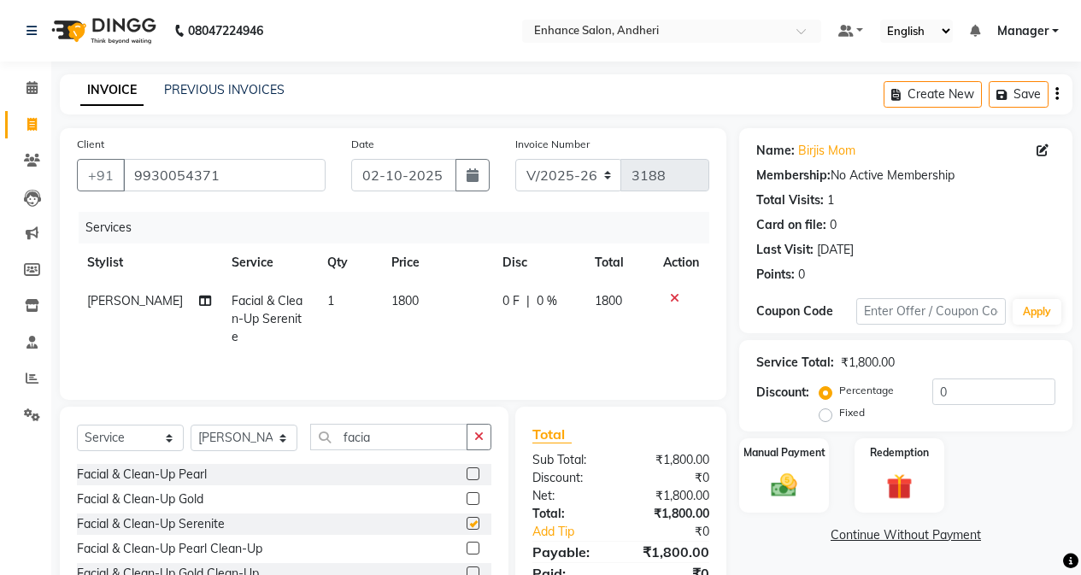
checkbox input "false"
click at [413, 448] on input "facia" at bounding box center [388, 437] width 157 height 26
type input "f"
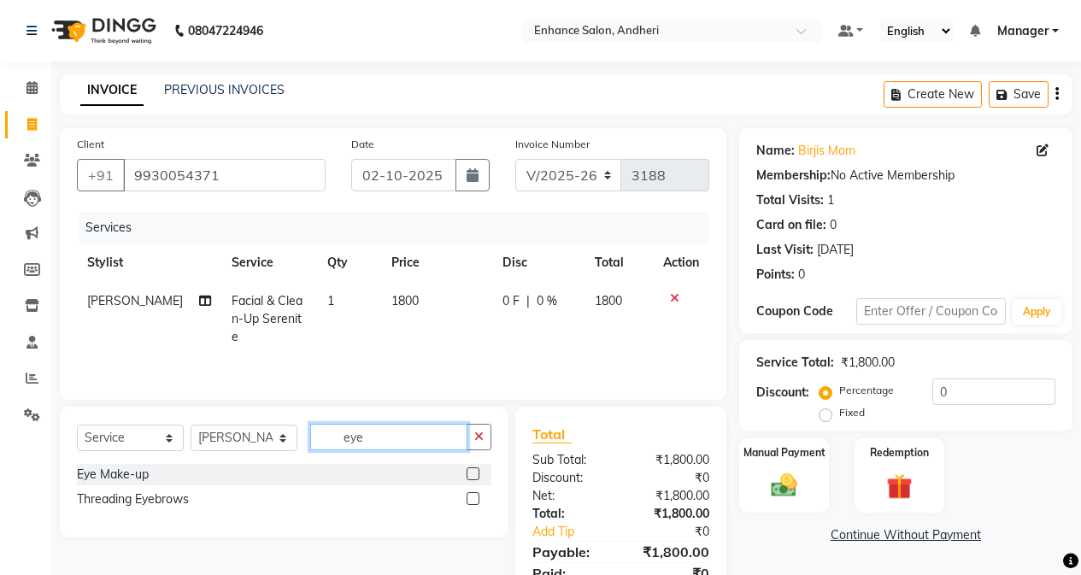
type input "eye"
click at [478, 497] on label at bounding box center [472, 498] width 13 height 13
click at [478, 497] on input "checkbox" at bounding box center [471, 499] width 11 height 11
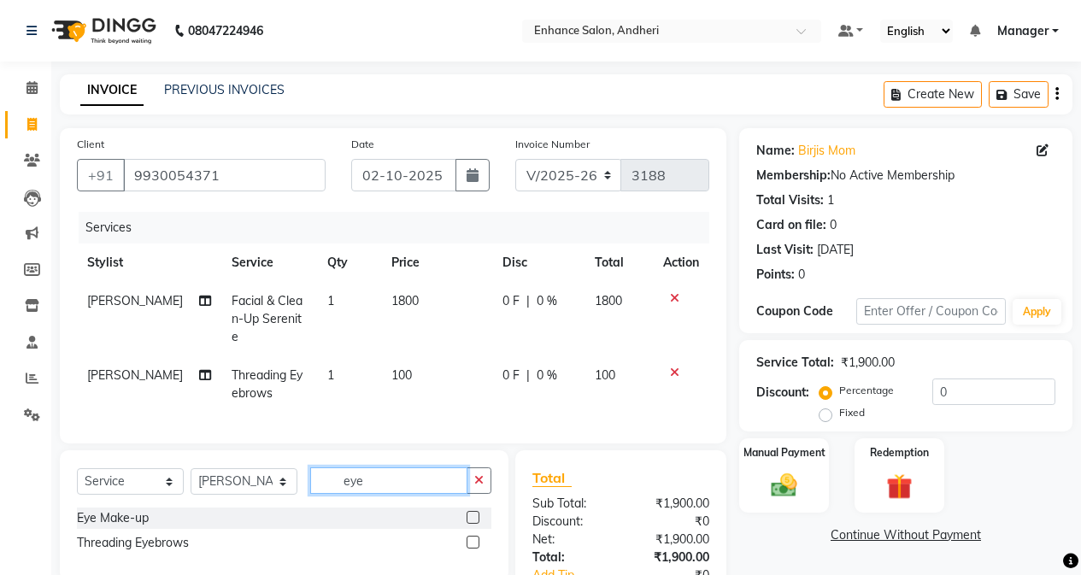
checkbox input "false"
click at [442, 472] on input "eye" at bounding box center [388, 480] width 157 height 26
type input "e"
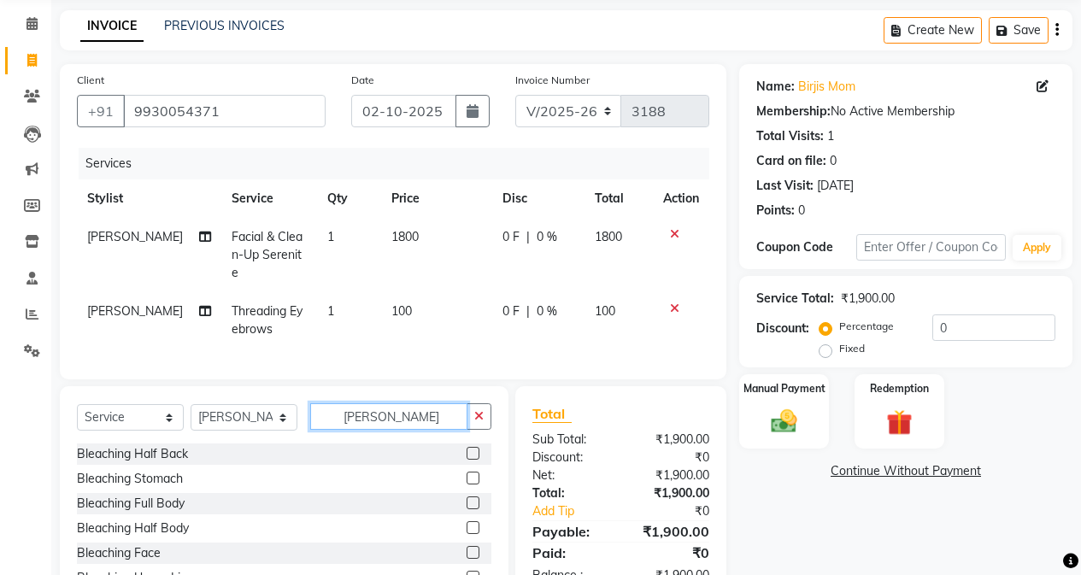
scroll to position [148, 0]
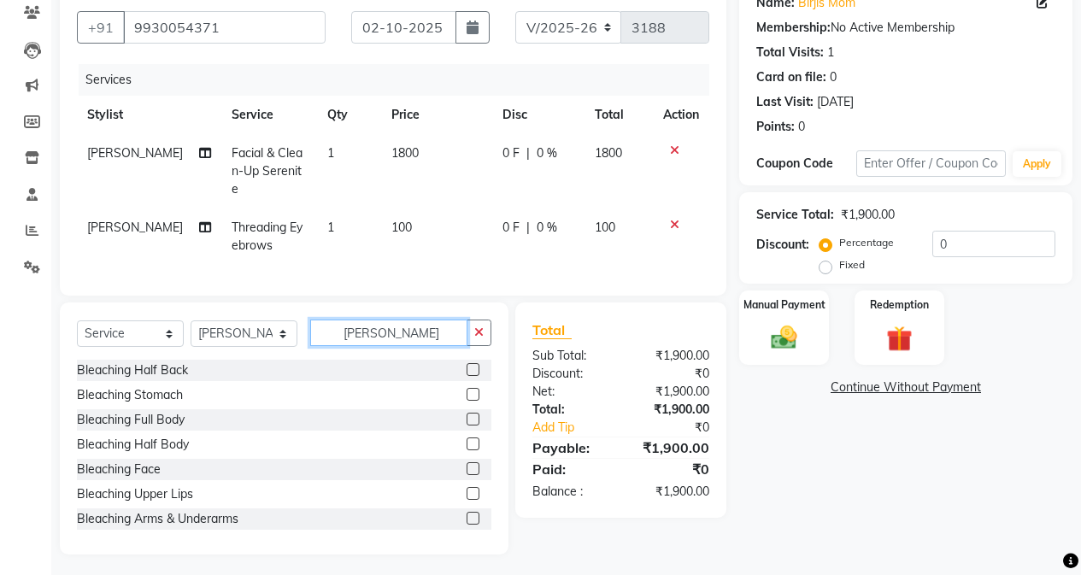
type input "[PERSON_NAME]"
click at [466, 464] on label at bounding box center [472, 468] width 13 height 13
click at [466, 464] on input "checkbox" at bounding box center [471, 469] width 11 height 11
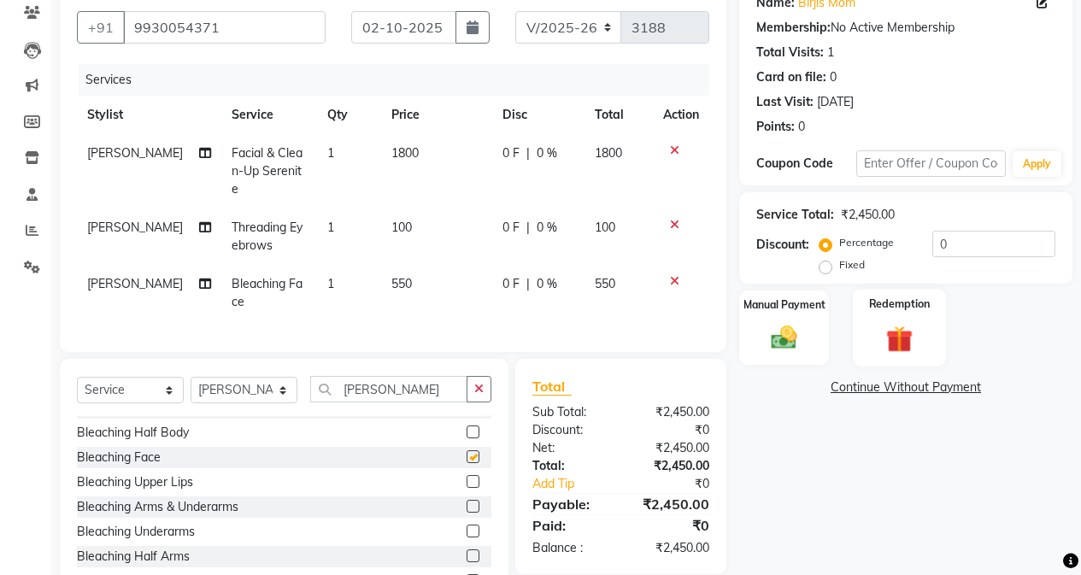
scroll to position [201, 0]
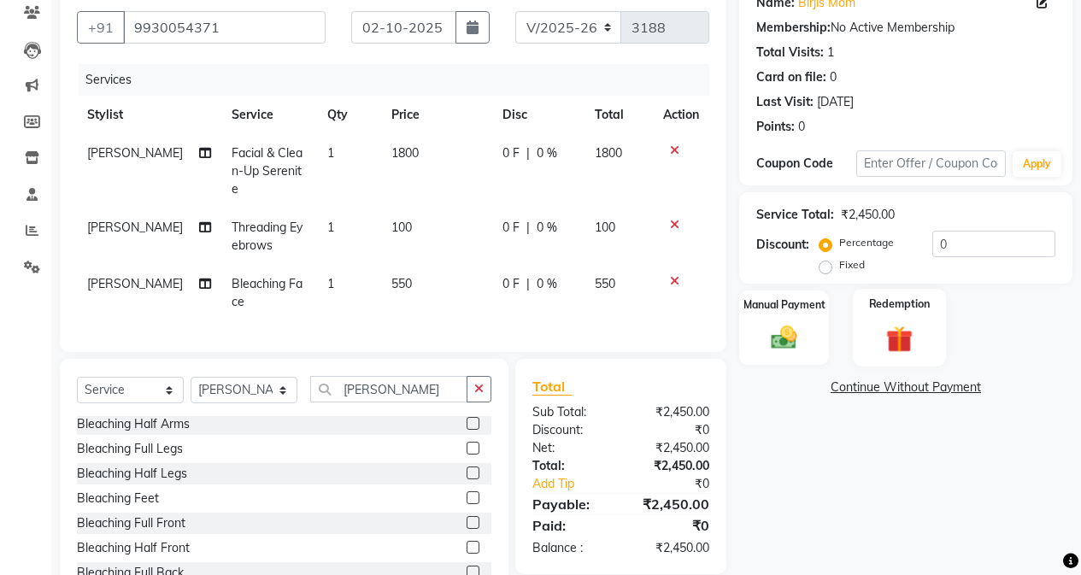
checkbox input "false"
click at [860, 243] on input "0" at bounding box center [993, 244] width 123 height 26
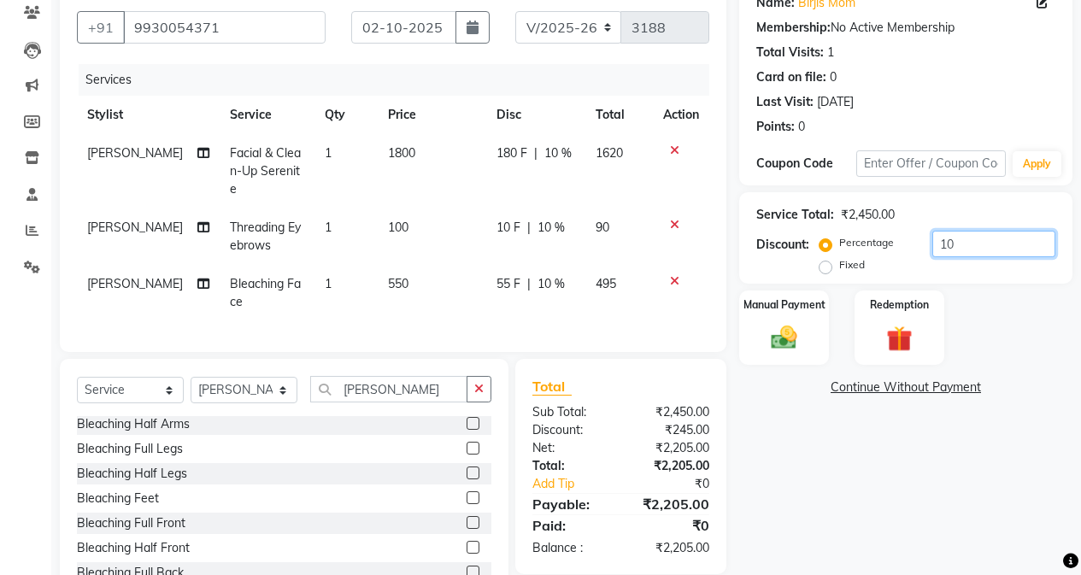
scroll to position [204, 0]
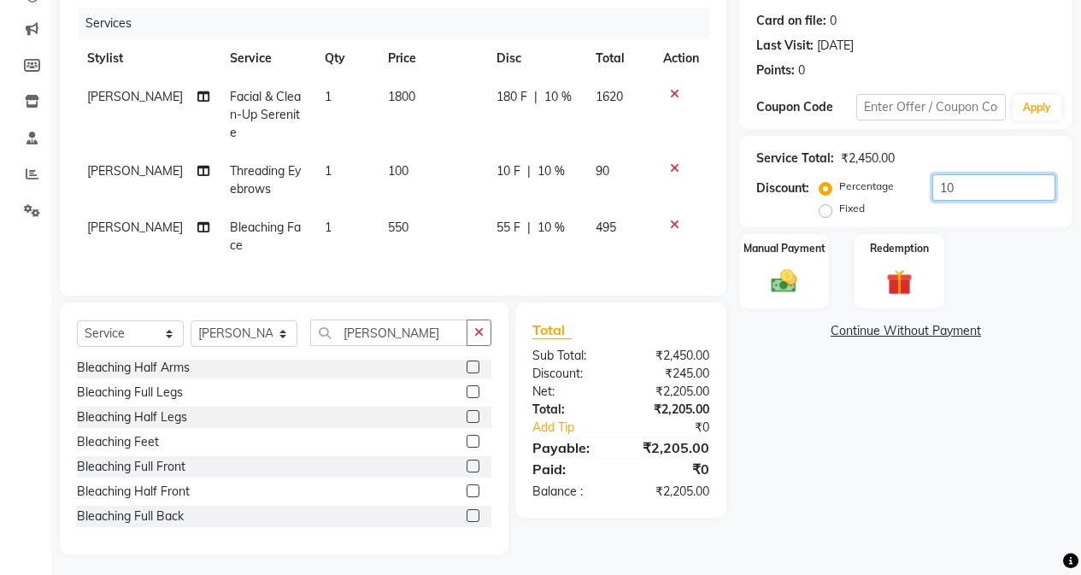
type input "10"
click at [407, 229] on td "550" at bounding box center [432, 236] width 108 height 56
select select "61732"
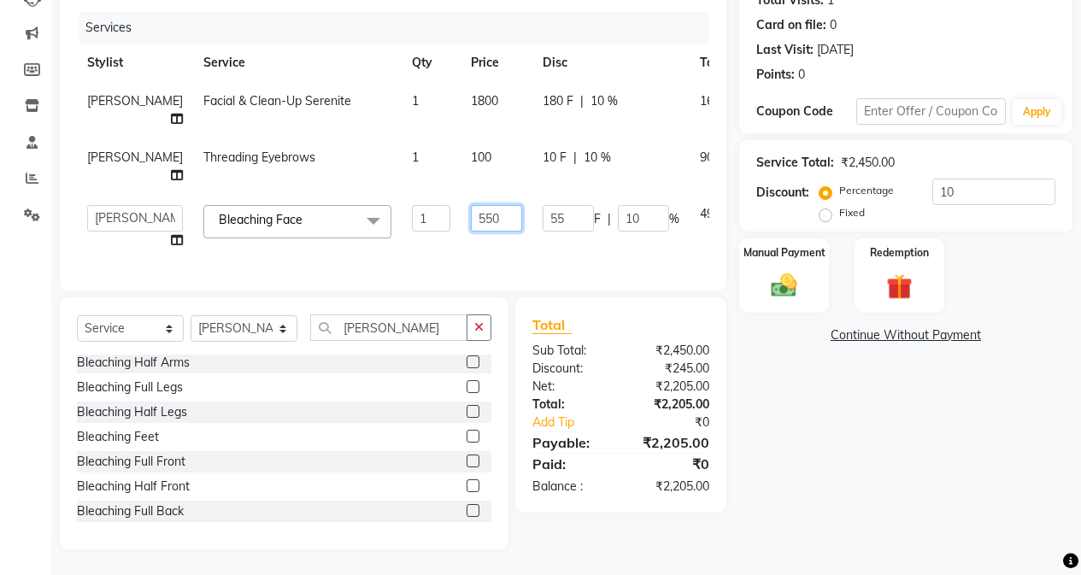
click at [471, 232] on input "550" at bounding box center [496, 218] width 51 height 26
type input "545"
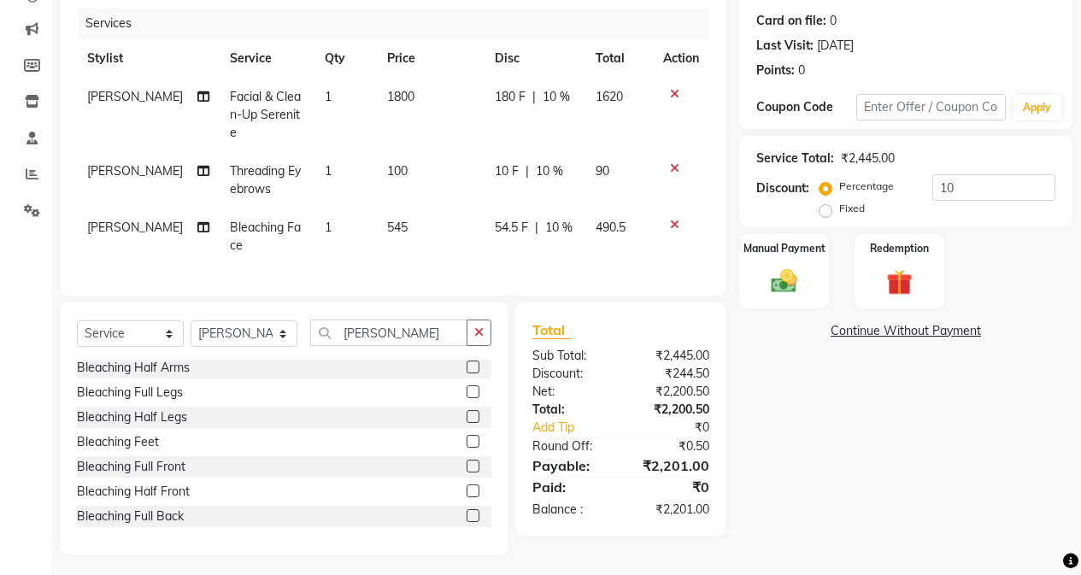
click at [810, 476] on div "Name: Birjis Mom Membership: No Active Membership Total Visits: 1 Card on file:…" at bounding box center [912, 239] width 346 height 630
drag, startPoint x: 413, startPoint y: 242, endPoint x: 428, endPoint y: 248, distance: 16.5
click at [413, 242] on td "545" at bounding box center [431, 236] width 108 height 56
select select "61732"
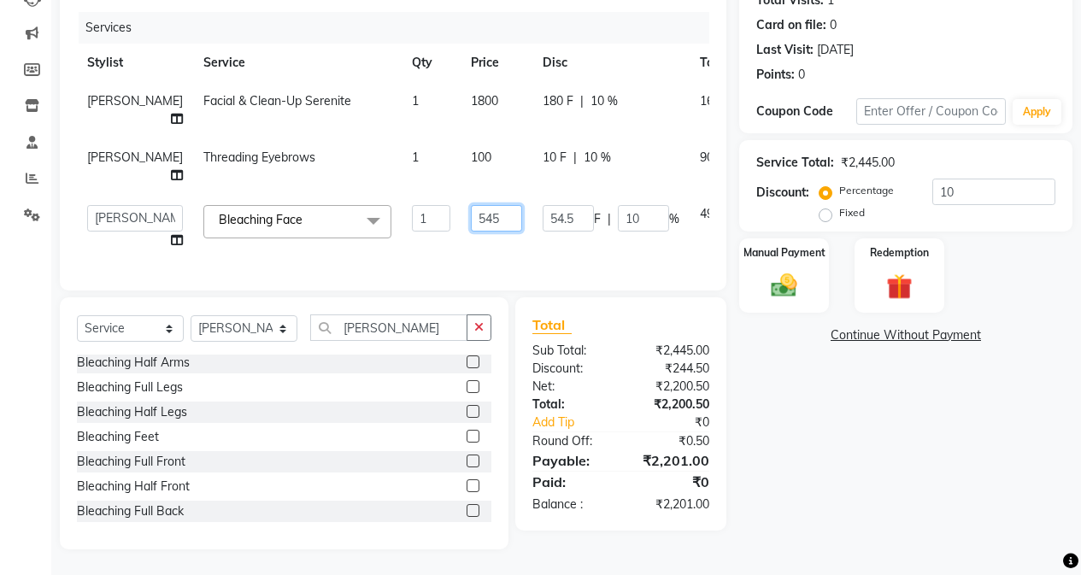
click at [480, 232] on input "545" at bounding box center [496, 218] width 51 height 26
type input "544"
click at [760, 415] on div "Name: Birjis Mom Membership: No Active Membership Total Visits: 1 Card on file:…" at bounding box center [912, 238] width 346 height 621
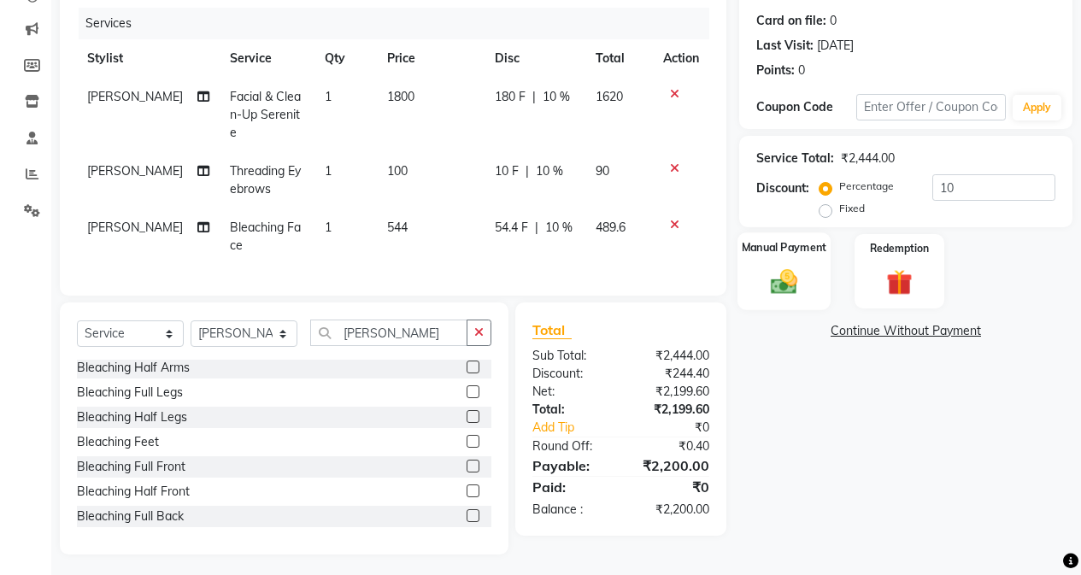
click at [777, 301] on div "Manual Payment" at bounding box center [783, 271] width 93 height 78
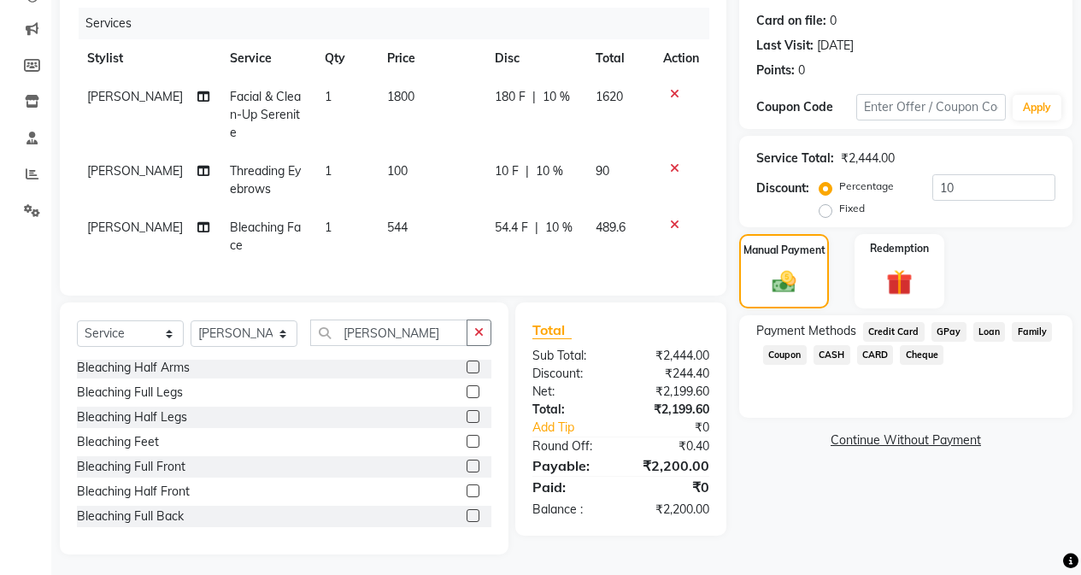
click at [832, 348] on span "CASH" at bounding box center [831, 355] width 37 height 20
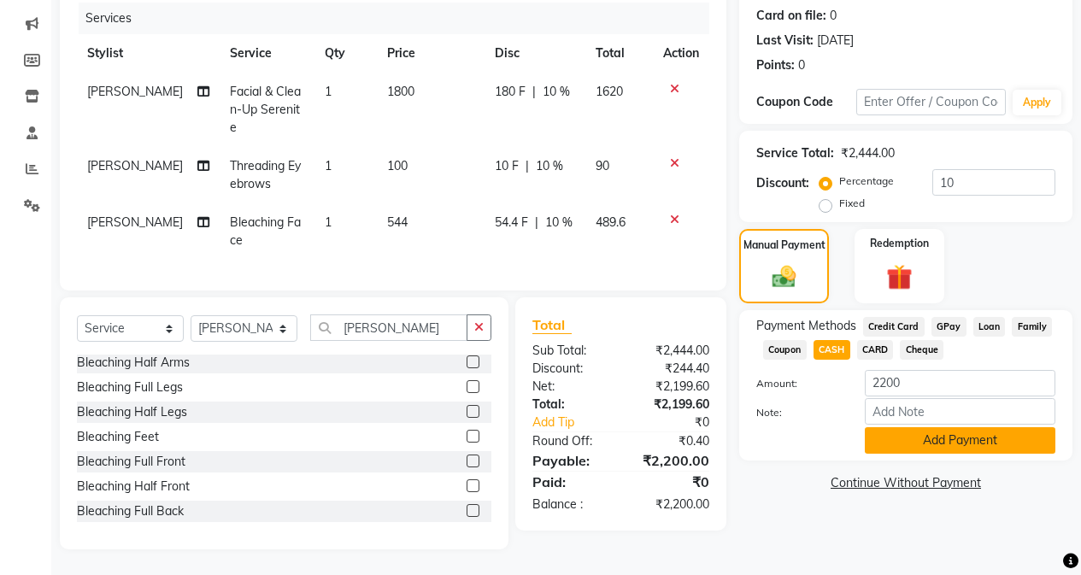
click at [860, 429] on button "Add Payment" at bounding box center [960, 440] width 191 height 26
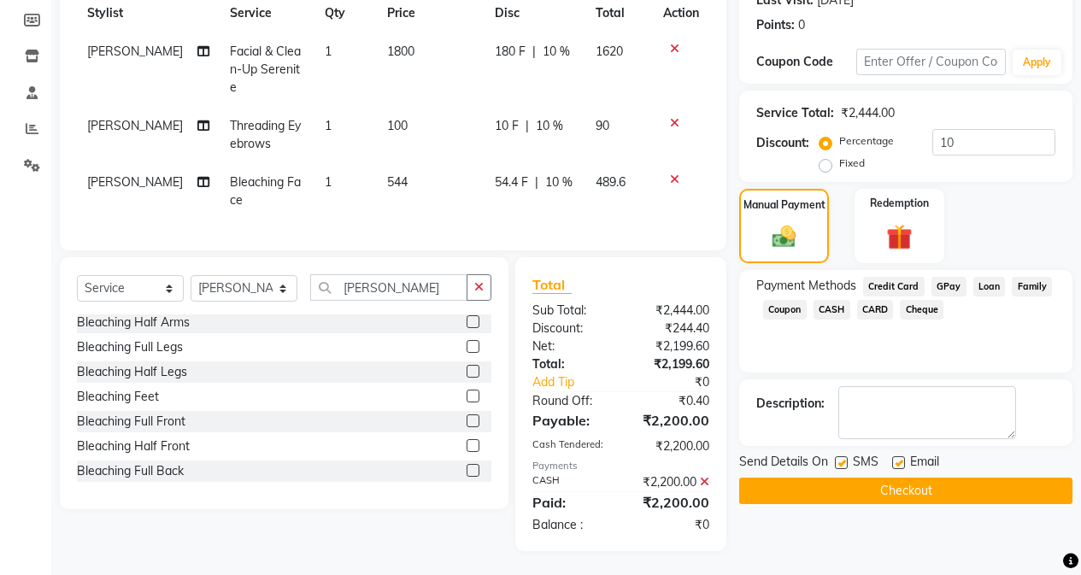
scroll to position [264, 0]
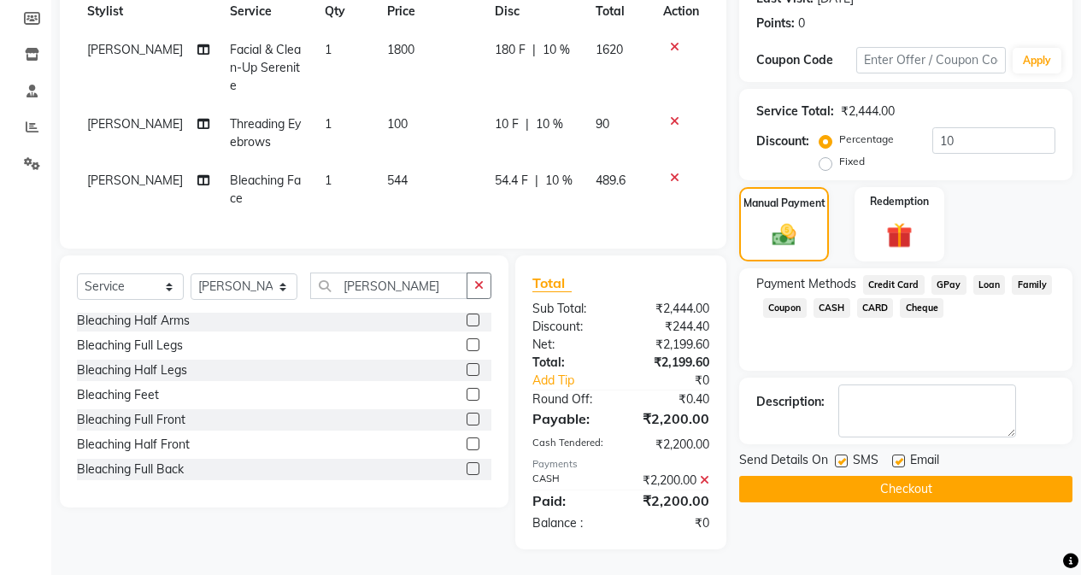
click at [860, 476] on button "Checkout" at bounding box center [905, 489] width 333 height 26
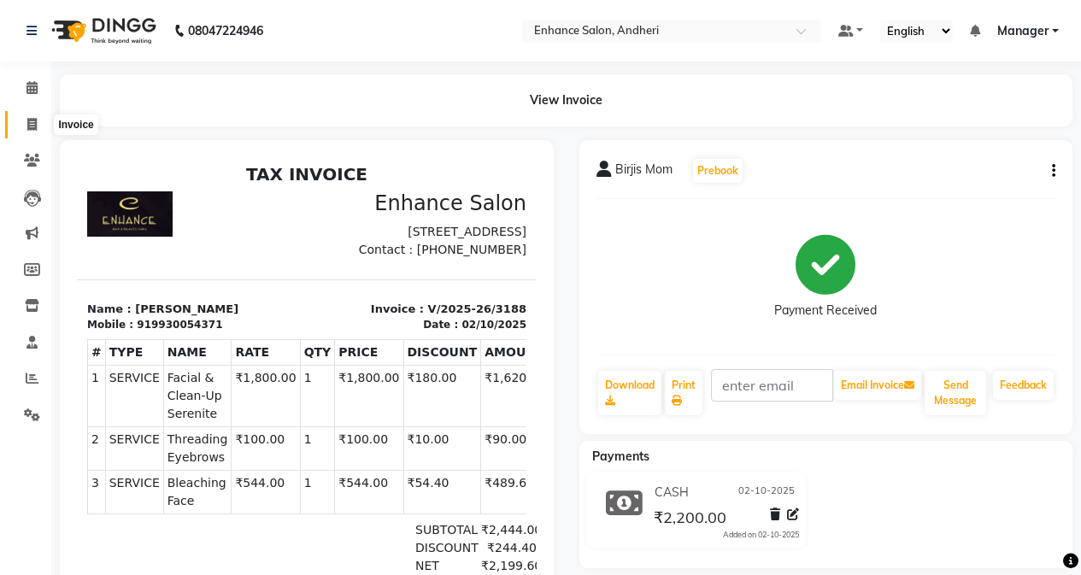
click at [36, 121] on icon at bounding box center [31, 124] width 9 height 13
select select "service"
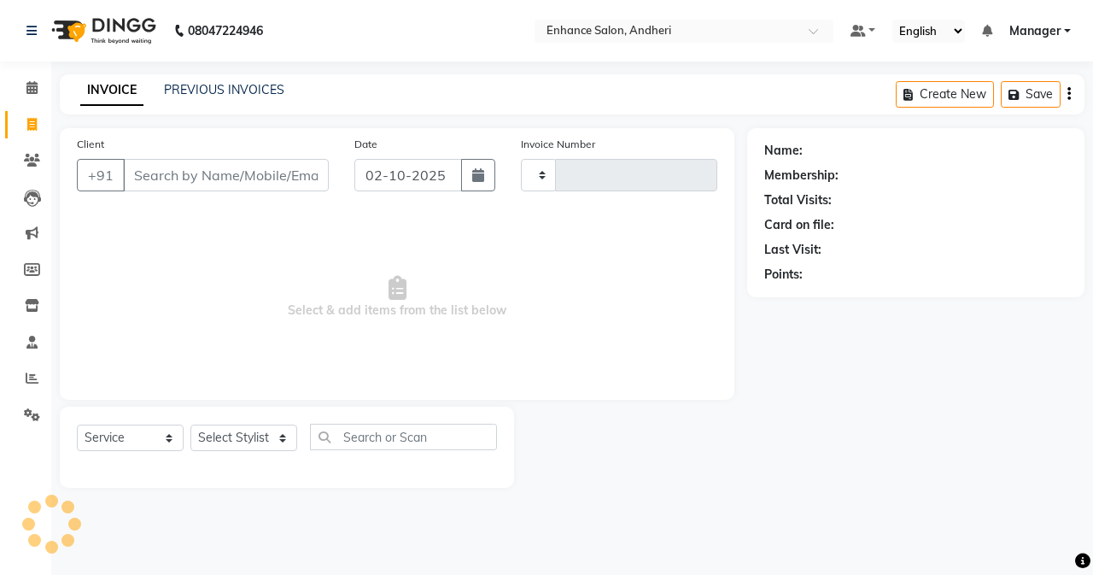
type input "3189"
select select "7236"
